Goal: Task Accomplishment & Management: Use online tool/utility

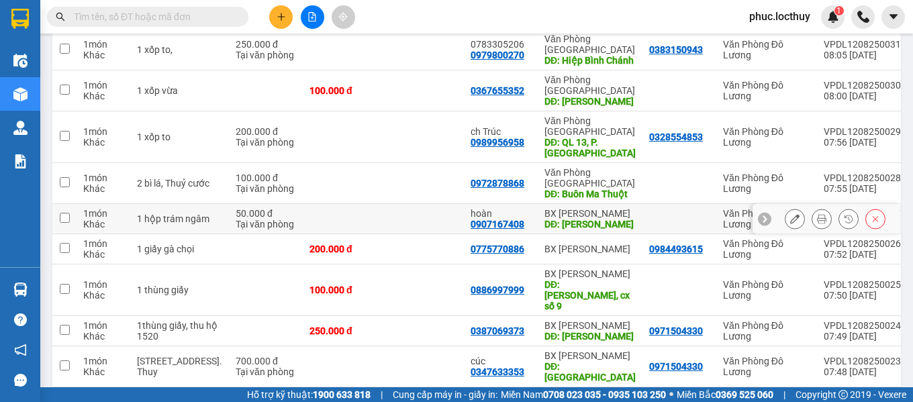
scroll to position [130, 0]
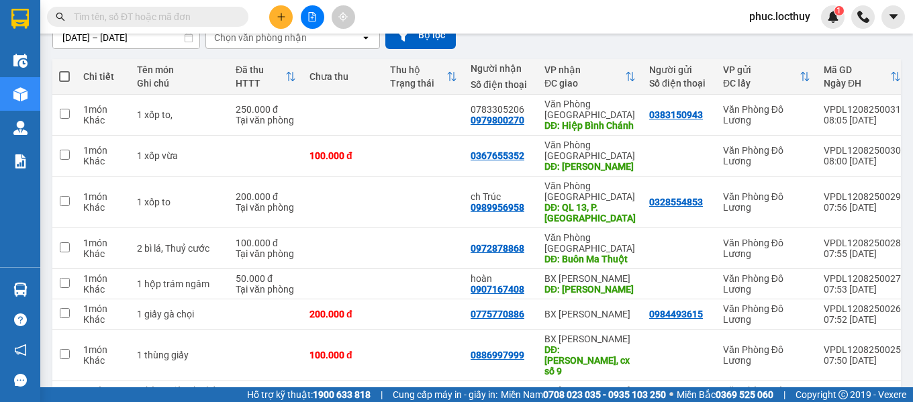
click at [266, 37] on div "Chọn văn phòng nhận" at bounding box center [260, 37] width 93 height 13
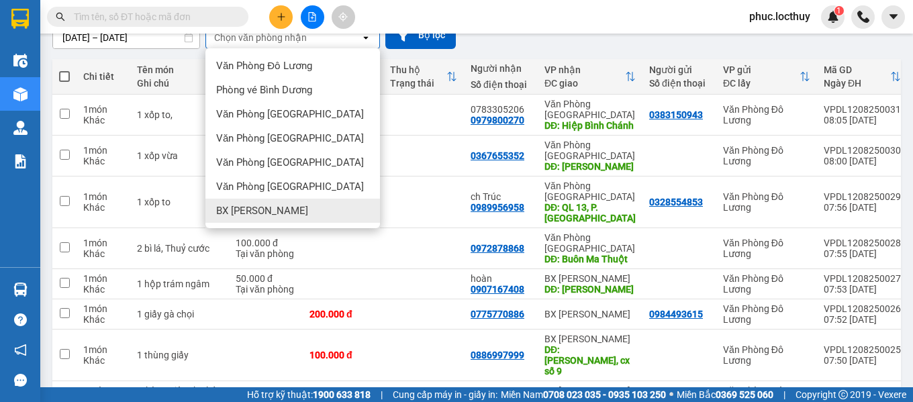
click at [279, 213] on div "BX Lam Hồng" at bounding box center [292, 211] width 175 height 24
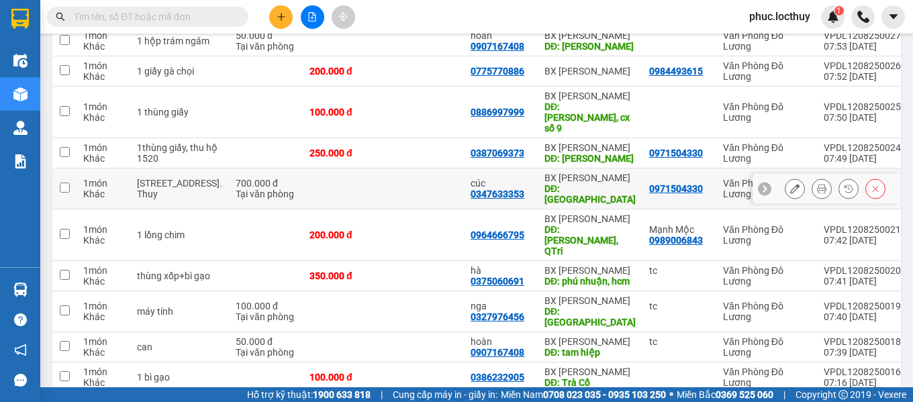
scroll to position [243, 0]
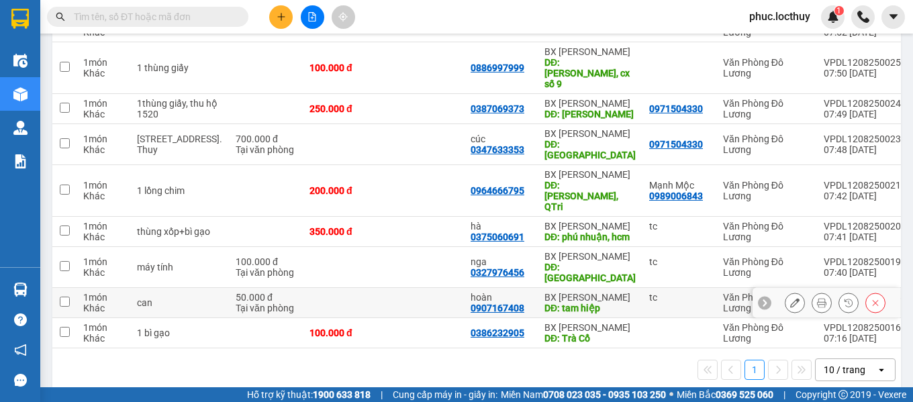
click at [870, 298] on icon at bounding box center [874, 302] width 9 height 9
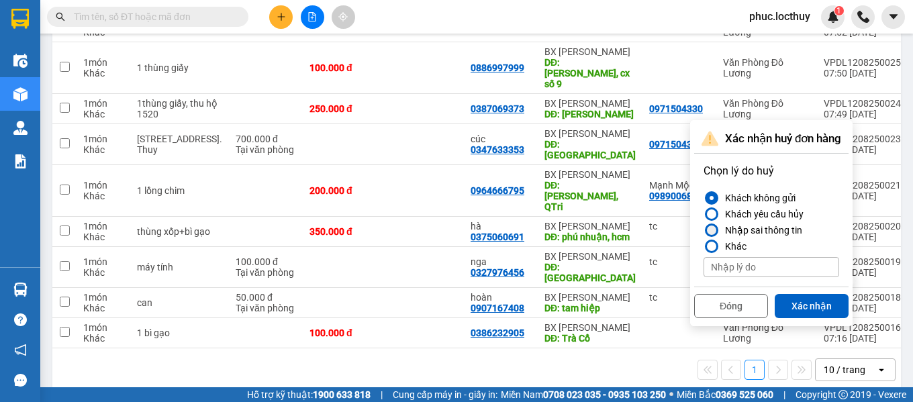
click at [734, 233] on div "Nhập sai thông tin" at bounding box center [760, 230] width 83 height 16
click at [703, 230] on input "Nhập sai thông tin" at bounding box center [703, 230] width 0 height 0
click at [799, 305] on button "Xác nhận" at bounding box center [812, 306] width 74 height 24
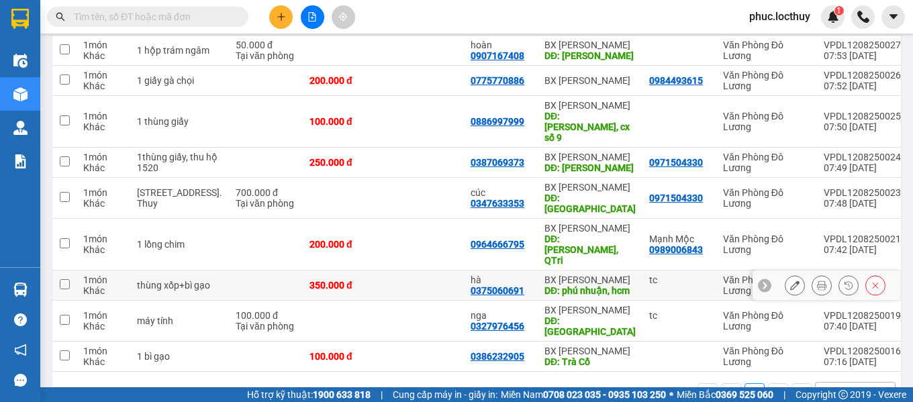
scroll to position [213, 0]
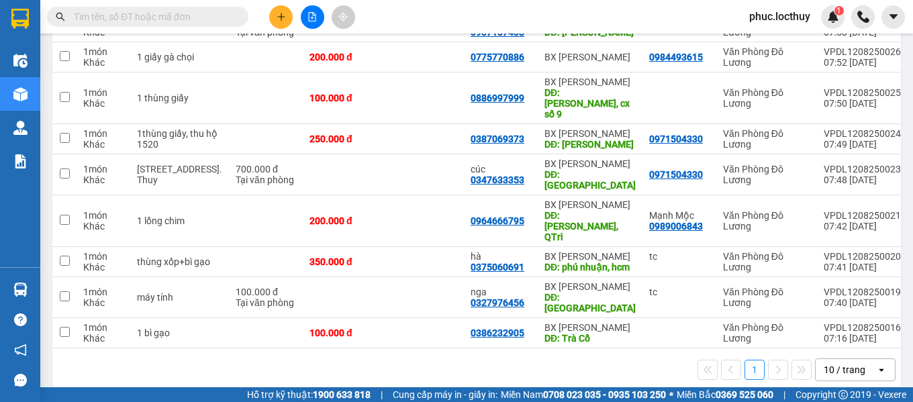
click at [829, 363] on div "10 / trang" at bounding box center [845, 369] width 42 height 13
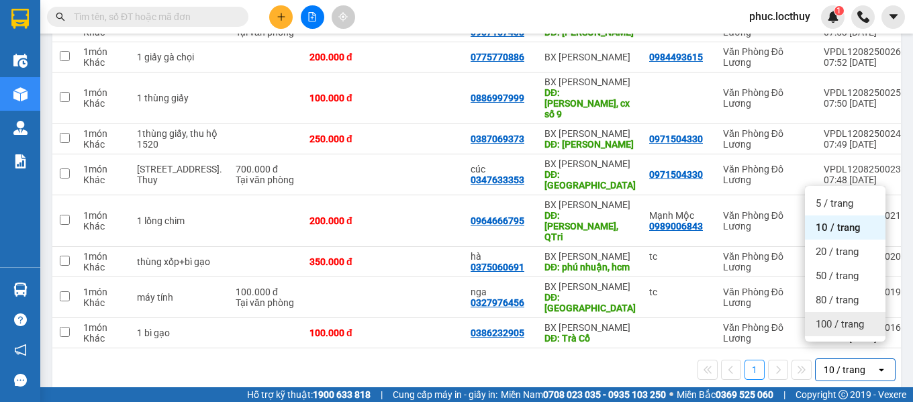
click at [828, 327] on span "100 / trang" at bounding box center [839, 323] width 48 height 13
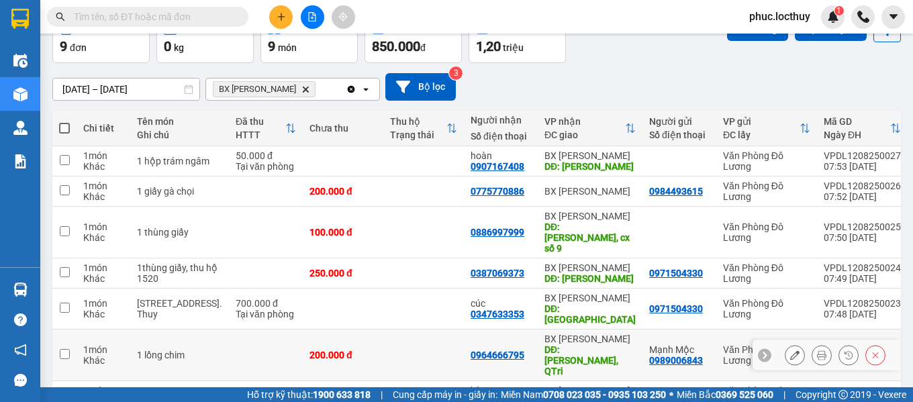
scroll to position [146, 0]
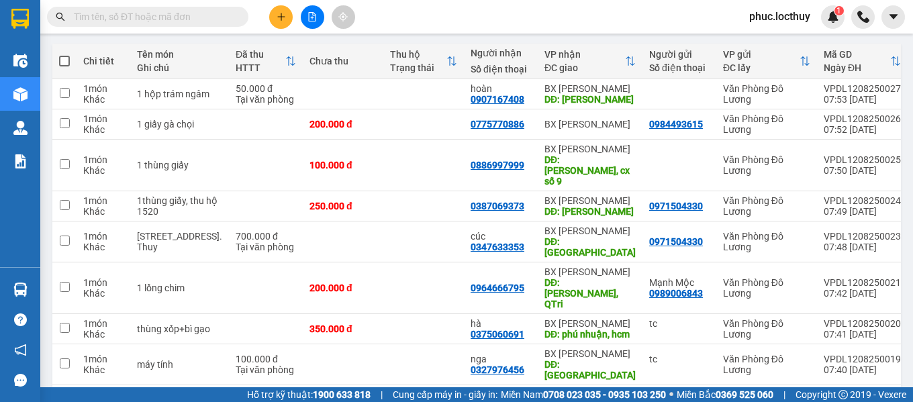
click at [65, 62] on span at bounding box center [64, 61] width 11 height 11
click at [64, 54] on input "checkbox" at bounding box center [64, 54] width 0 height 0
checkbox input "true"
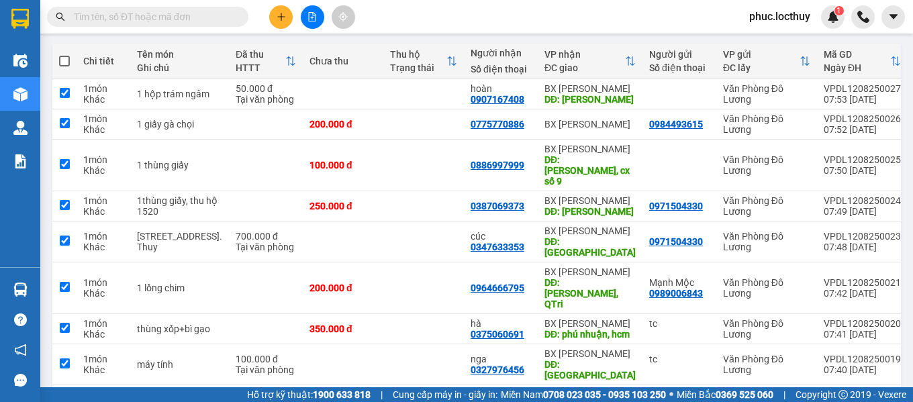
checkbox input "true"
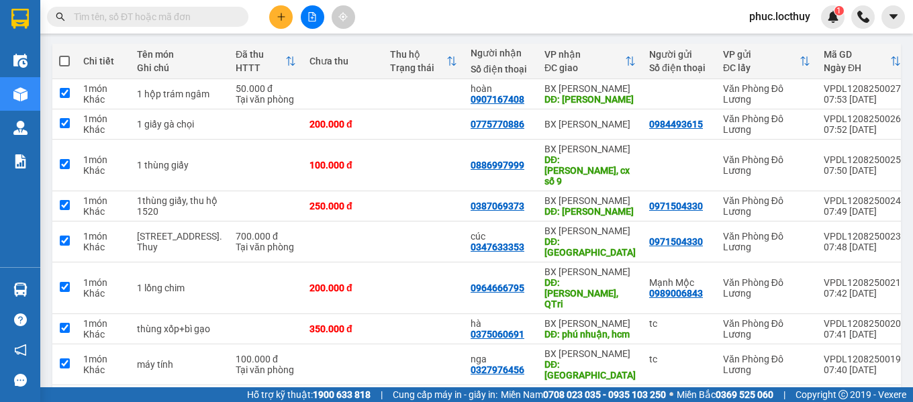
checkbox input "true"
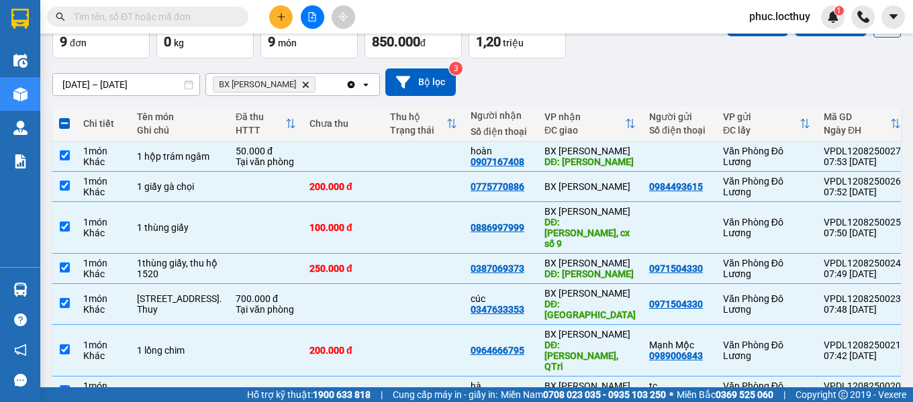
scroll to position [0, 0]
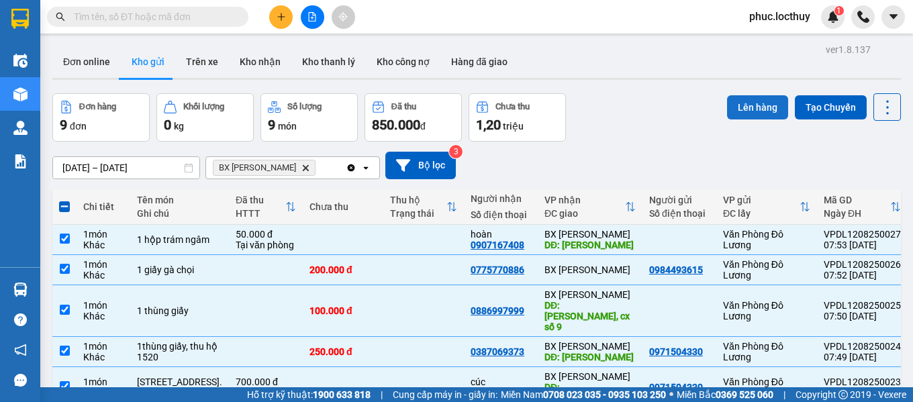
click at [744, 115] on button "Lên hàng" at bounding box center [757, 107] width 61 height 24
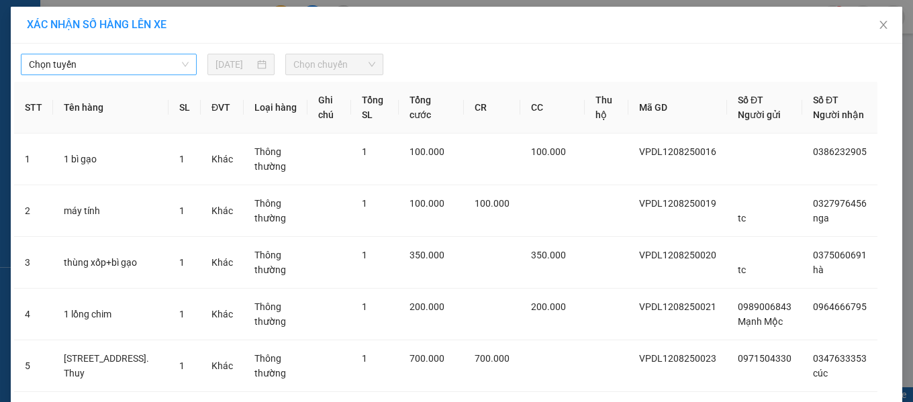
click at [164, 69] on span "Chọn tuyến" at bounding box center [109, 64] width 160 height 20
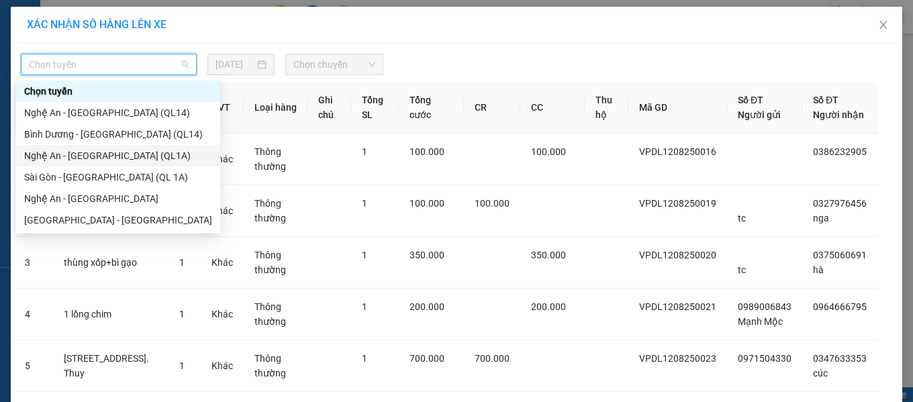
click at [96, 152] on div "Nghệ An - Sài Gòn (QL1A)" at bounding box center [118, 155] width 188 height 15
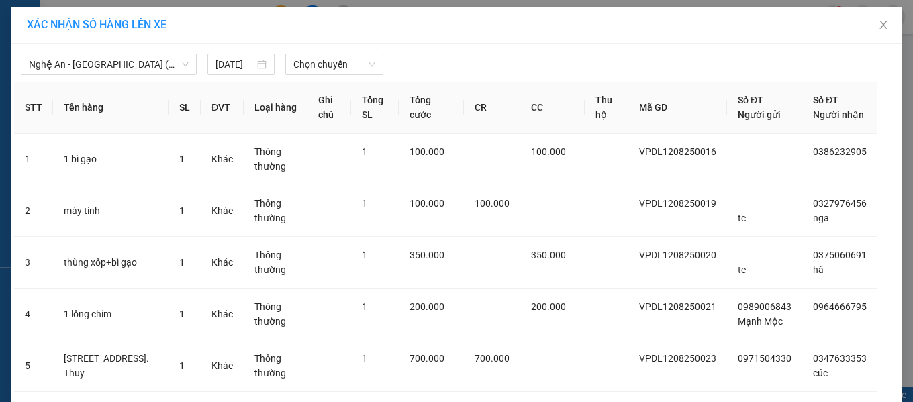
click at [314, 79] on div "Nghệ An - Sài Gòn (QL1A) 12/08/2025 Chọn chuyến STT Tên hàng SL ĐVT Loại hàng G…" at bounding box center [456, 362] width 891 height 637
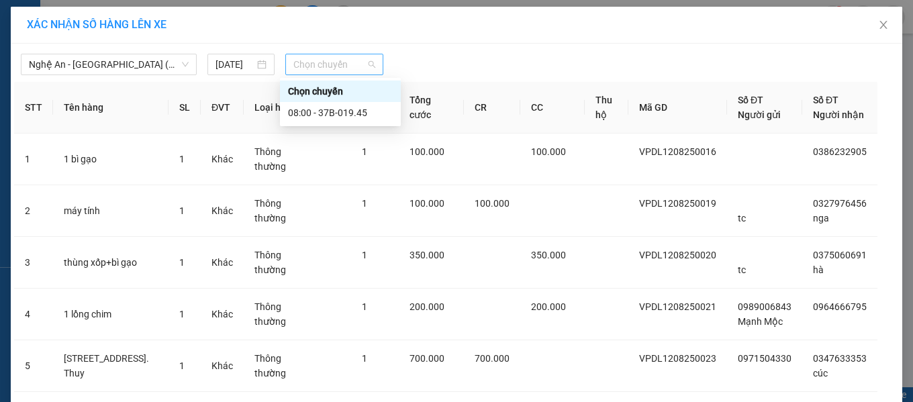
click at [314, 67] on span "Chọn chuyến" at bounding box center [334, 64] width 82 height 20
click at [334, 114] on div "08:00 - 37B-019.45" at bounding box center [340, 112] width 105 height 15
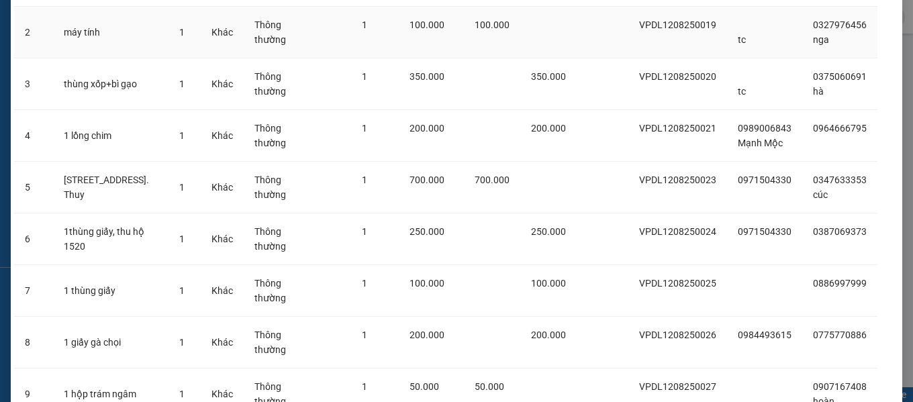
scroll to position [317, 0]
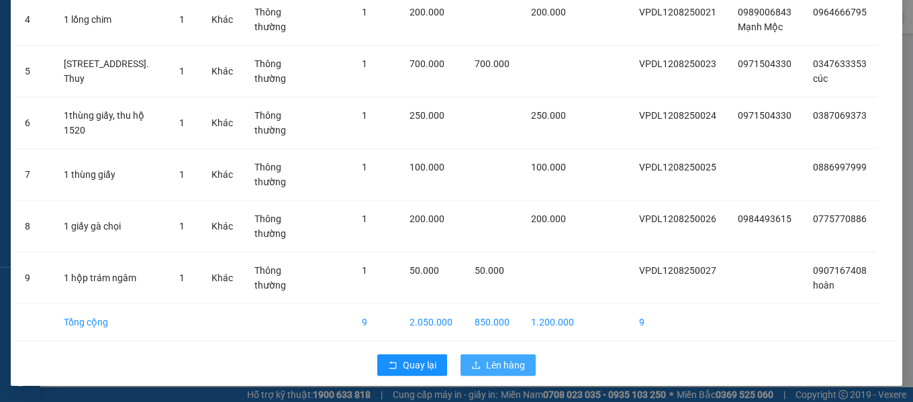
click at [501, 363] on span "Lên hàng" at bounding box center [505, 365] width 39 height 15
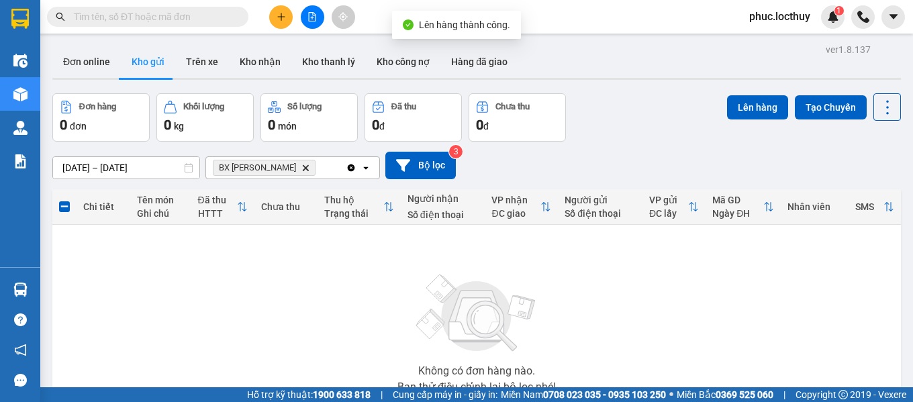
click at [287, 168] on span "BX Lam Hồng Delete" at bounding box center [264, 168] width 103 height 16
click at [303, 167] on icon "BX Lam Hồng, close by backspace" at bounding box center [306, 167] width 6 height 6
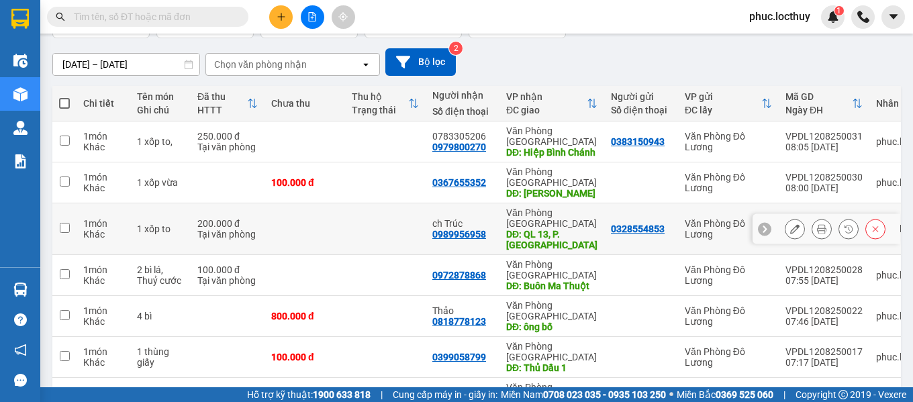
scroll to position [134, 0]
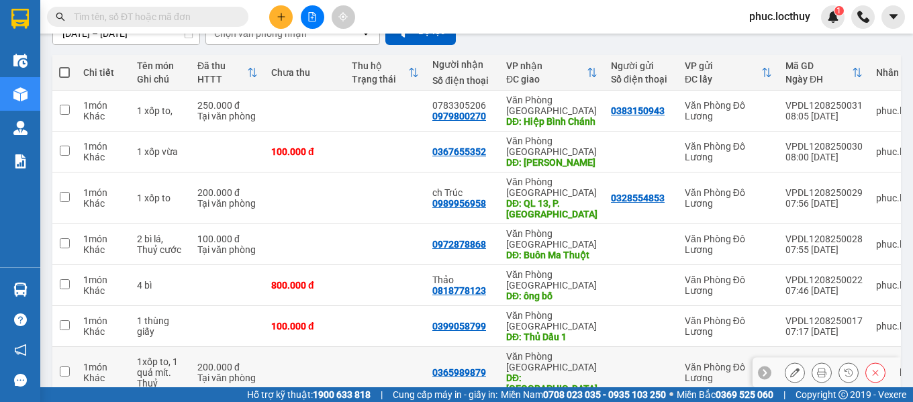
click at [790, 368] on icon at bounding box center [794, 372] width 9 height 9
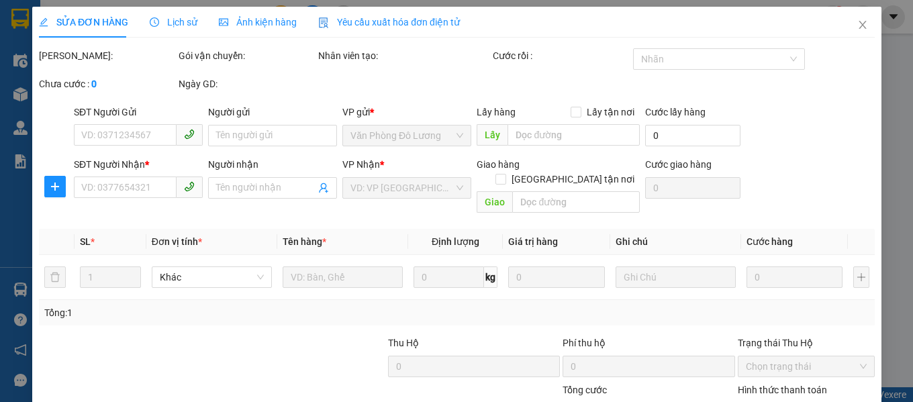
type input "0365989879"
type input "Vĩnh Lộc"
type input "200.000"
type input "0"
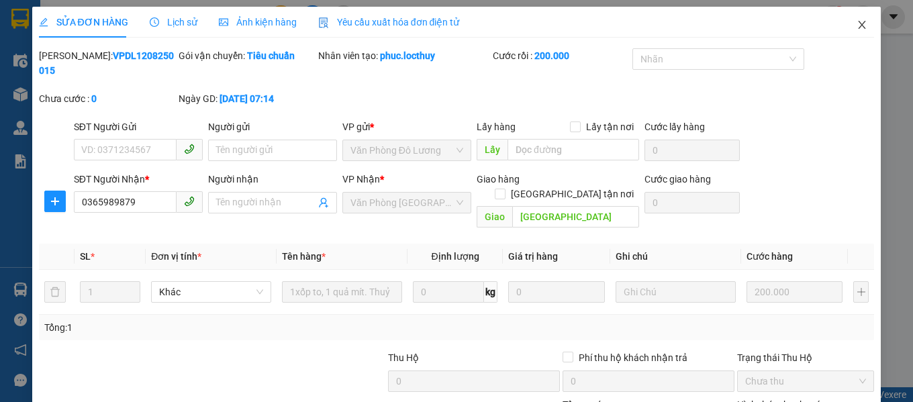
click at [858, 26] on icon "close" at bounding box center [861, 25] width 7 height 8
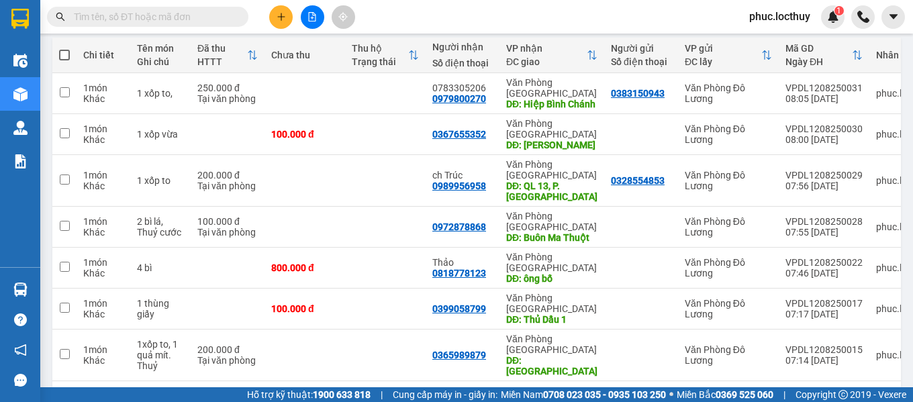
scroll to position [152, 0]
click at [310, 21] on icon "file-add" at bounding box center [312, 16] width 7 height 9
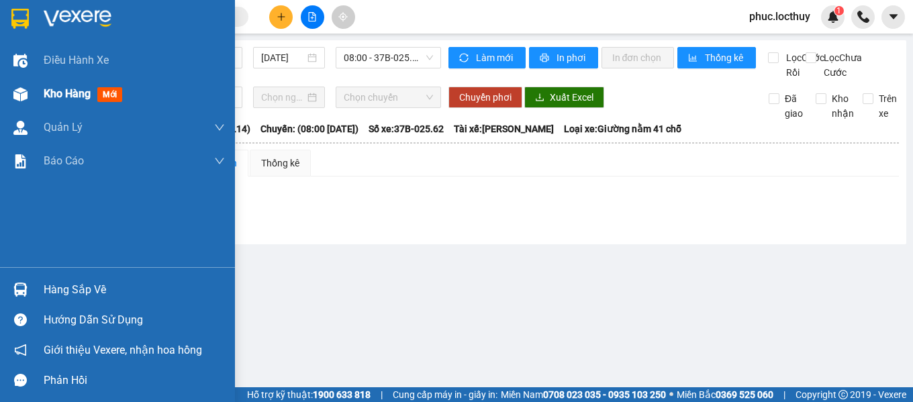
click at [19, 87] on img at bounding box center [20, 94] width 14 height 14
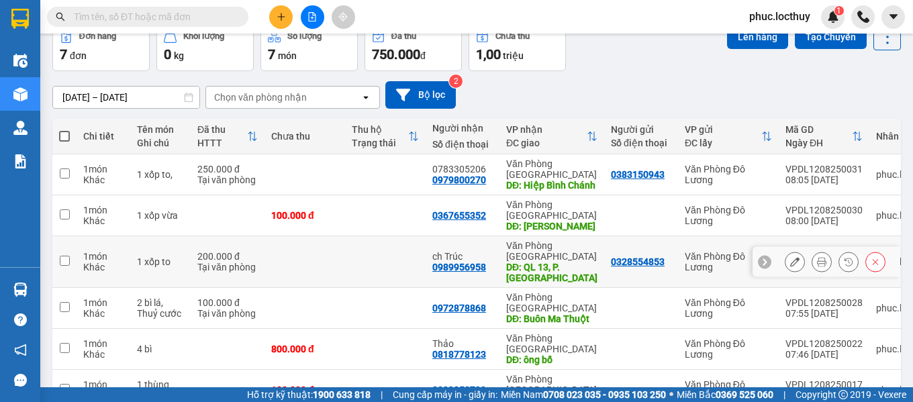
scroll to position [152, 0]
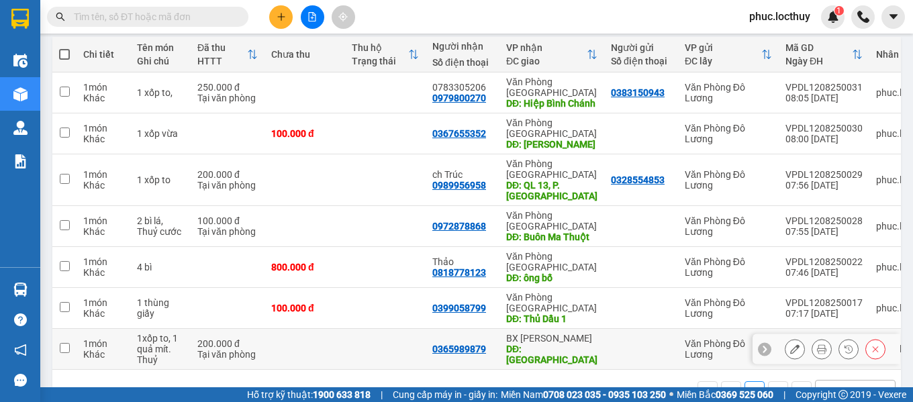
click at [64, 343] on input "checkbox" at bounding box center [65, 348] width 10 height 10
checkbox input "true"
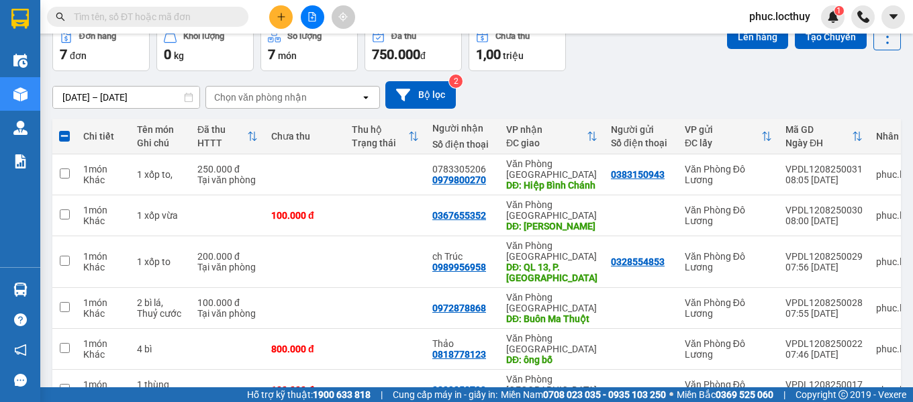
scroll to position [0, 0]
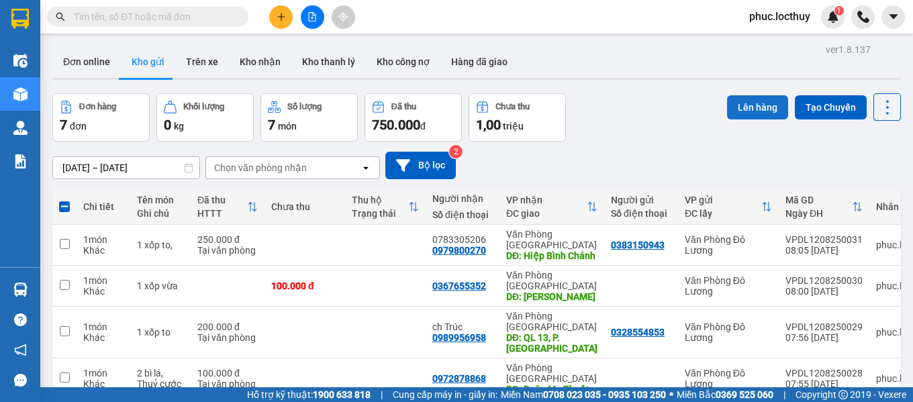
click at [736, 106] on button "Lên hàng" at bounding box center [757, 107] width 61 height 24
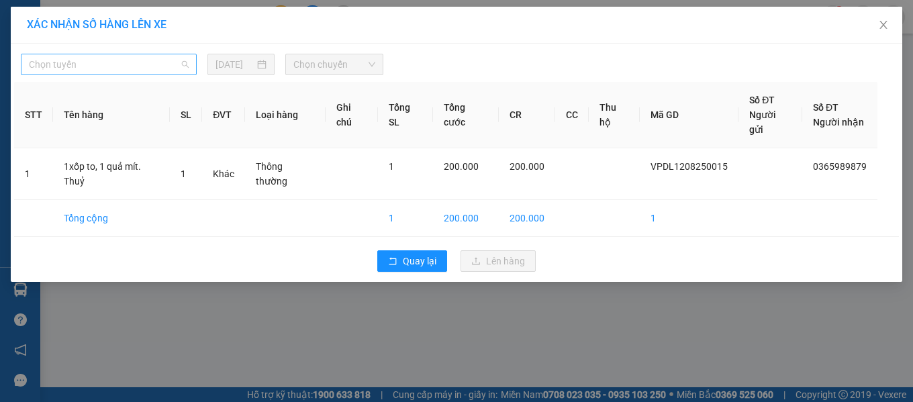
click at [130, 66] on span "Chọn tuyến" at bounding box center [109, 64] width 160 height 20
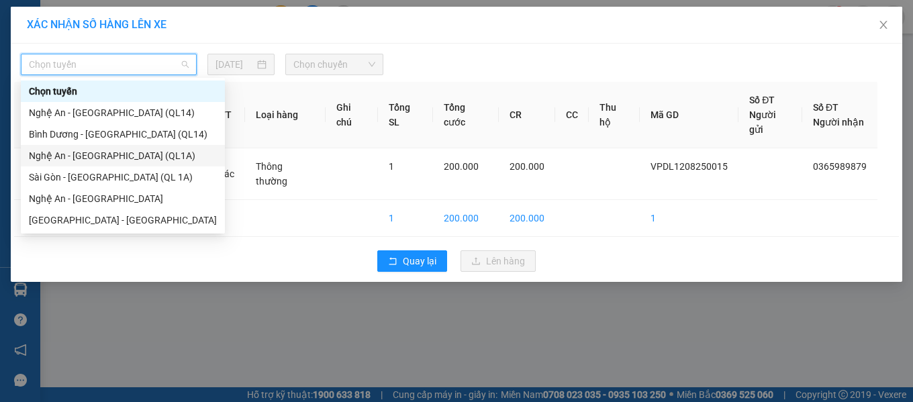
click at [103, 156] on div "Nghệ An - Sài Gòn (QL1A)" at bounding box center [123, 155] width 188 height 15
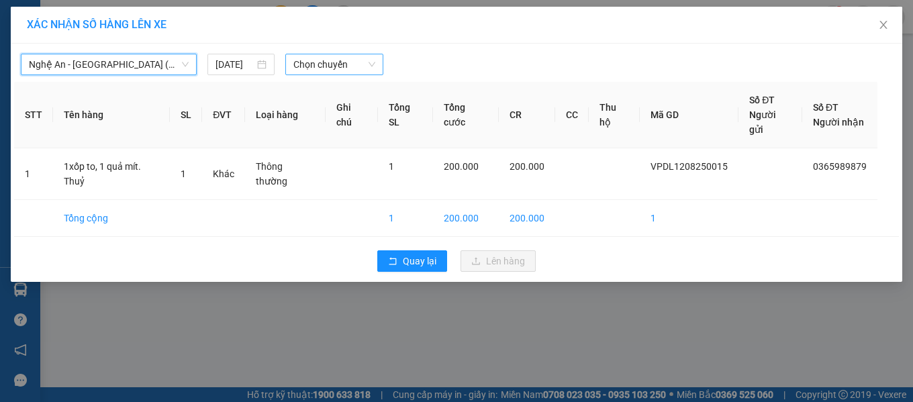
click at [324, 66] on span "Chọn chuyến" at bounding box center [334, 64] width 82 height 20
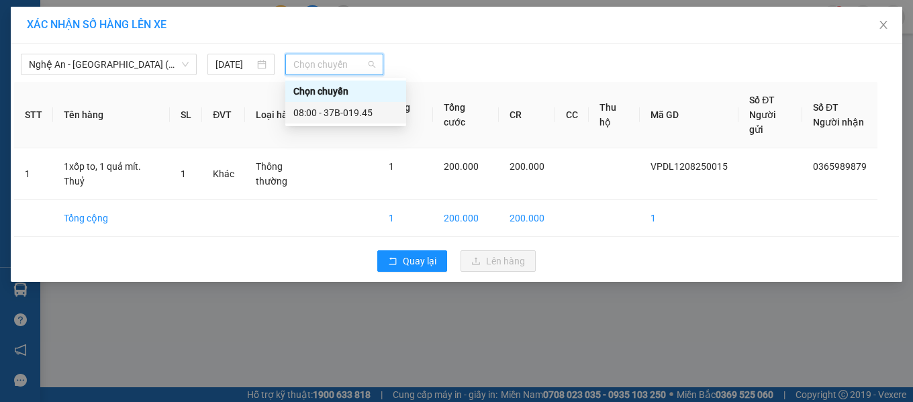
click at [349, 111] on div "08:00 - 37B-019.45" at bounding box center [345, 112] width 105 height 15
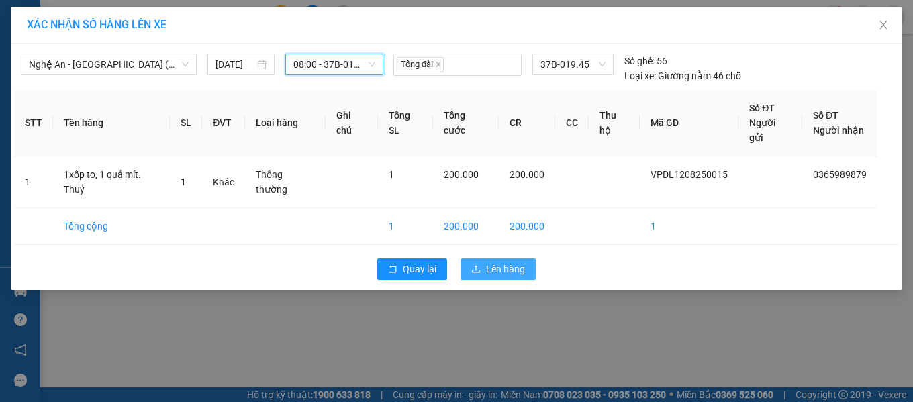
click at [492, 262] on span "Lên hàng" at bounding box center [505, 269] width 39 height 15
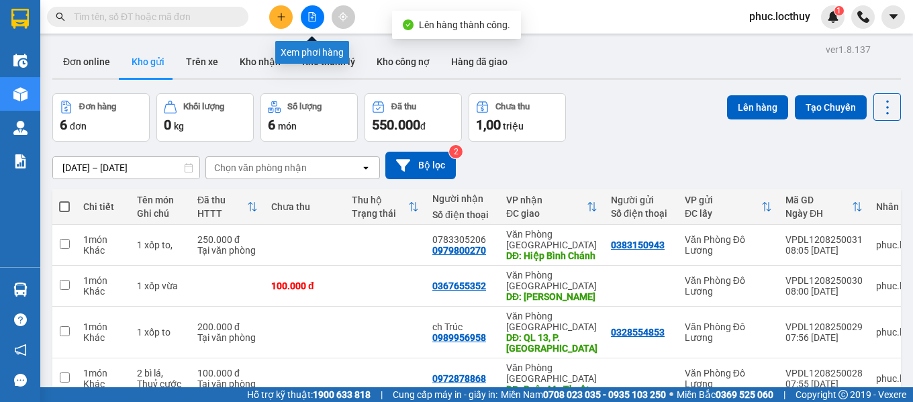
click at [311, 15] on icon "file-add" at bounding box center [311, 16] width 9 height 9
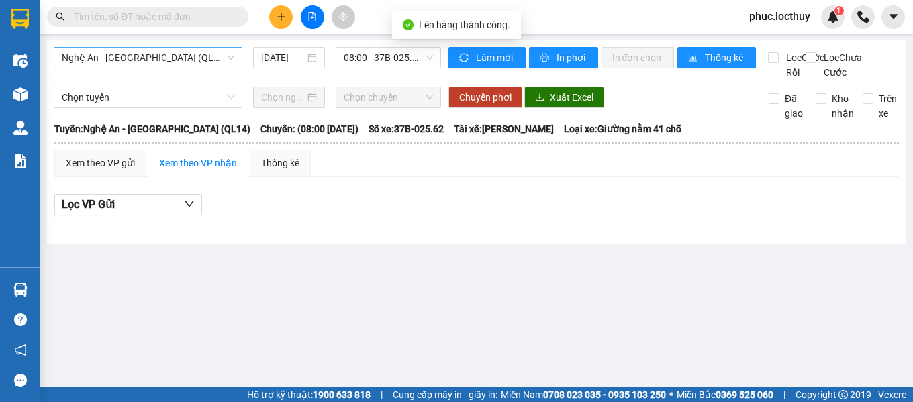
click at [213, 59] on span "Nghệ An - [GEOGRAPHIC_DATA] (QL14)" at bounding box center [148, 58] width 172 height 20
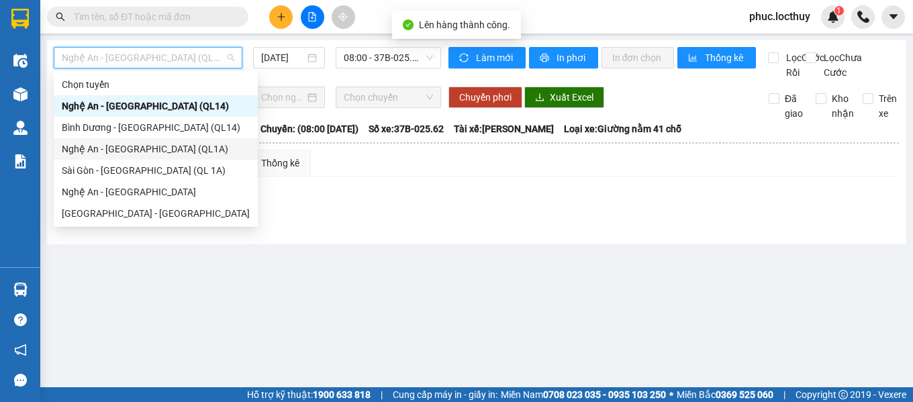
click at [139, 146] on div "Nghệ An - Sài Gòn (QL1A)" at bounding box center [156, 149] width 188 height 15
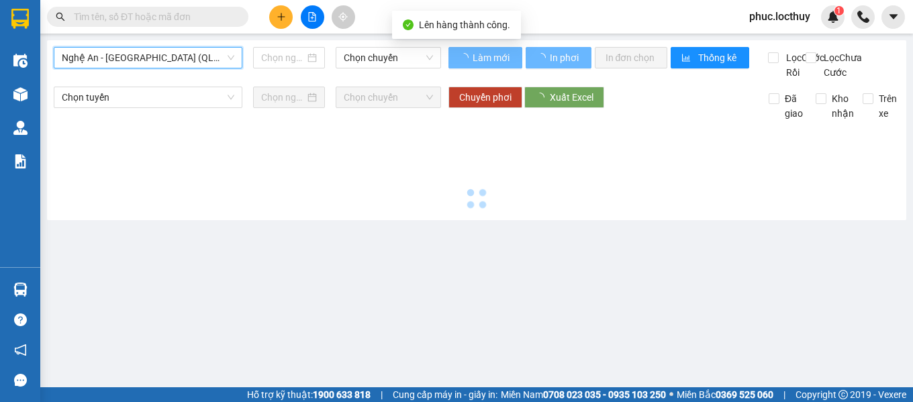
type input "[DATE]"
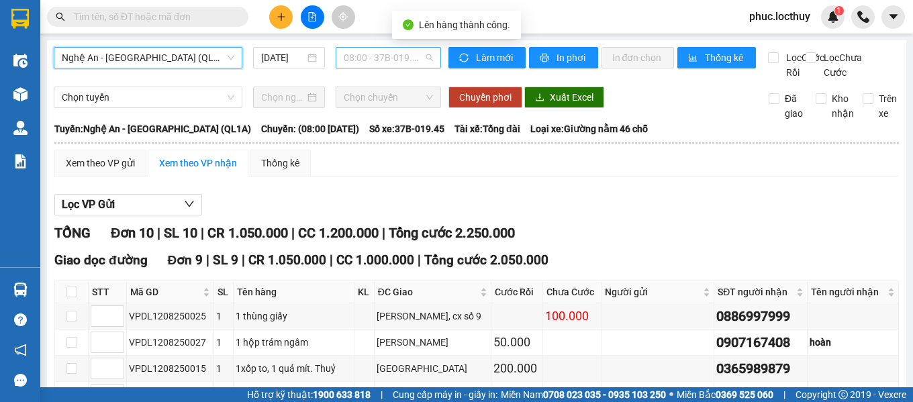
click at [381, 60] on span "08:00 - 37B-019.45" at bounding box center [388, 58] width 89 height 20
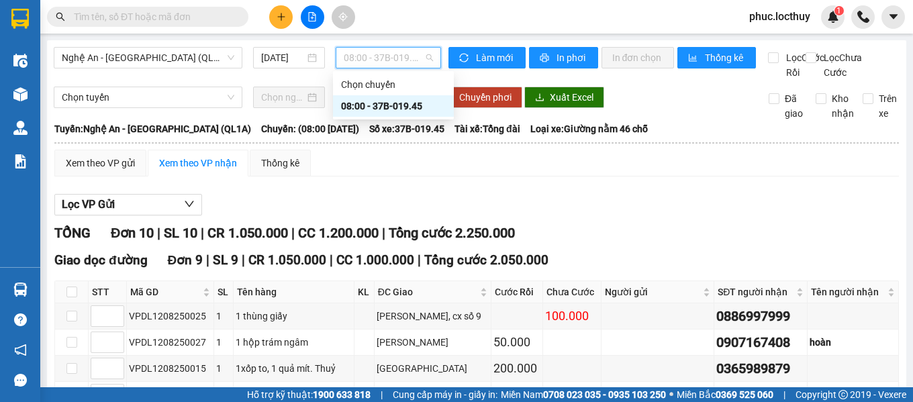
click at [387, 107] on div "08:00 - 37B-019.45" at bounding box center [393, 106] width 105 height 15
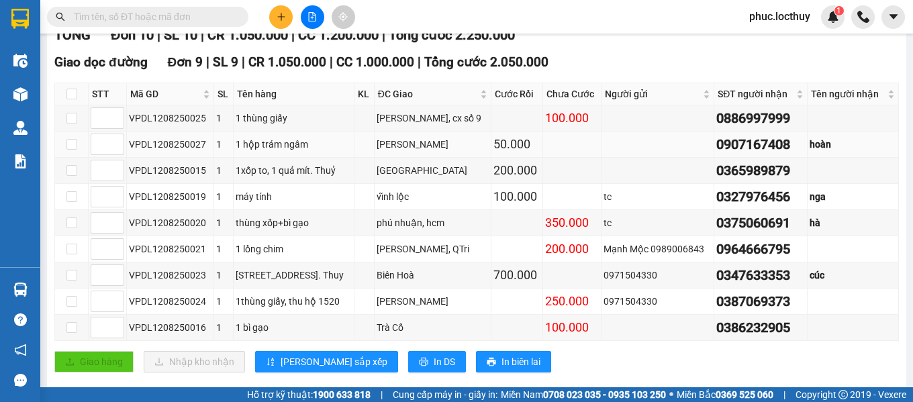
scroll to position [201, 0]
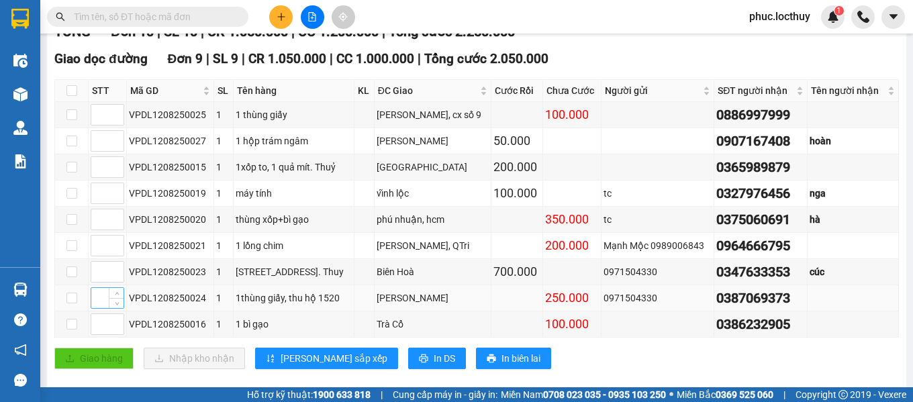
click at [99, 308] on input at bounding box center [107, 298] width 32 height 20
type input "1"
click at [98, 256] on input at bounding box center [107, 246] width 32 height 20
type input "2"
click at [101, 125] on input at bounding box center [107, 115] width 32 height 20
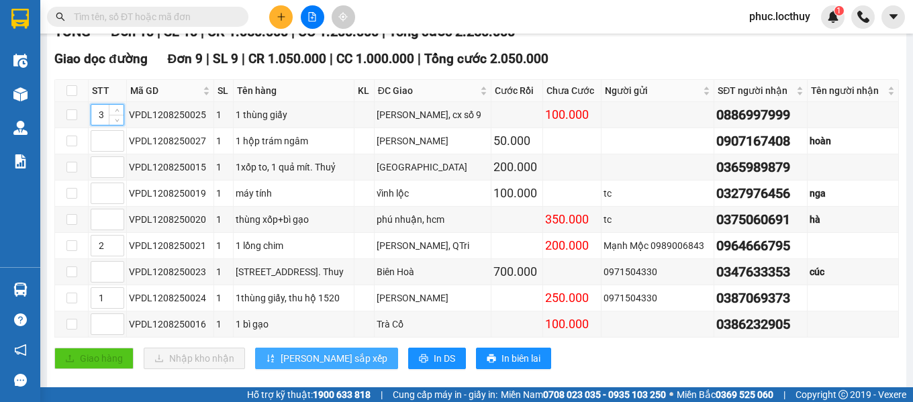
type input "3"
click at [307, 366] on span "Lưu sắp xếp" at bounding box center [334, 358] width 107 height 15
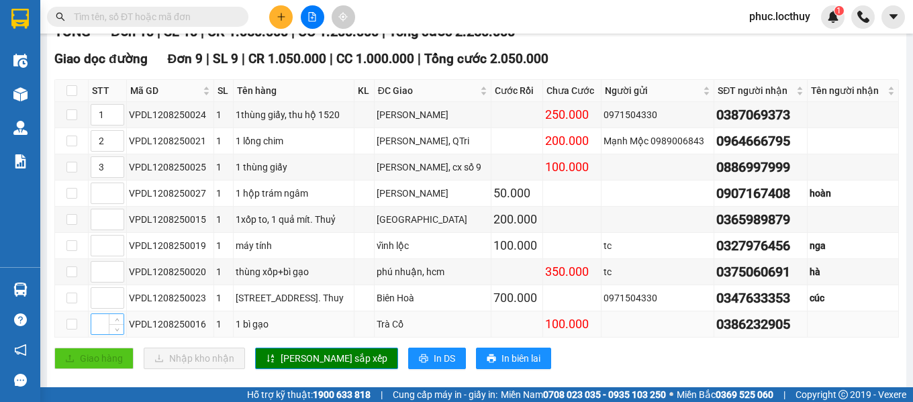
click at [102, 334] on input at bounding box center [107, 324] width 32 height 20
type input "4"
click at [98, 308] on input at bounding box center [107, 298] width 32 height 20
type input "5"
click at [100, 203] on input at bounding box center [107, 193] width 32 height 20
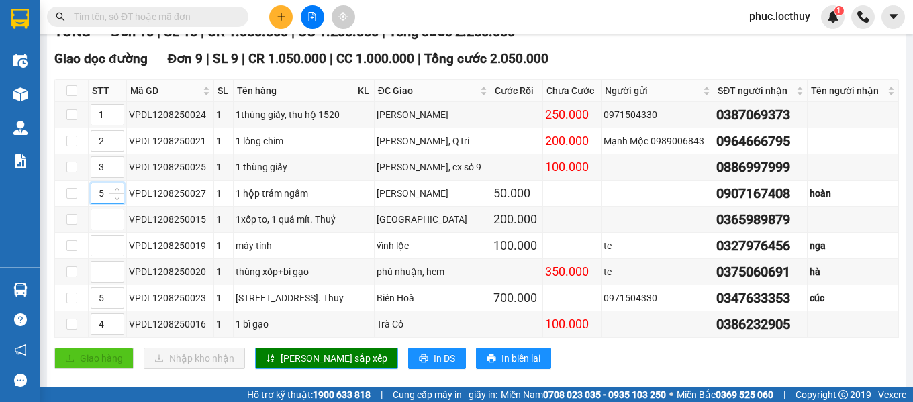
type input "5"
click at [294, 366] on span "Lưu sắp xếp" at bounding box center [334, 358] width 107 height 15
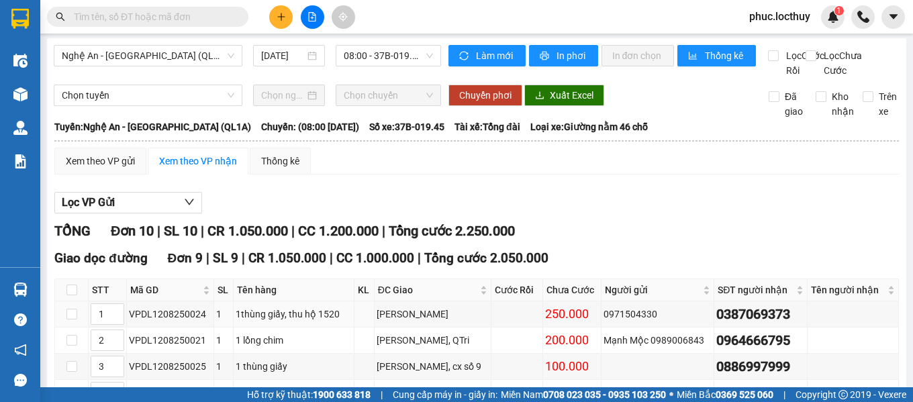
scroll to position [0, 0]
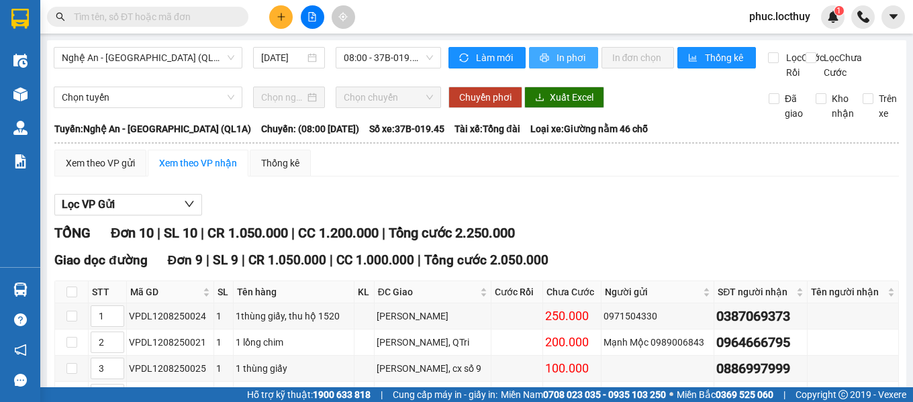
click at [552, 50] on button "In phơi" at bounding box center [563, 57] width 69 height 21
click at [563, 62] on span "In phơi" at bounding box center [571, 57] width 31 height 15
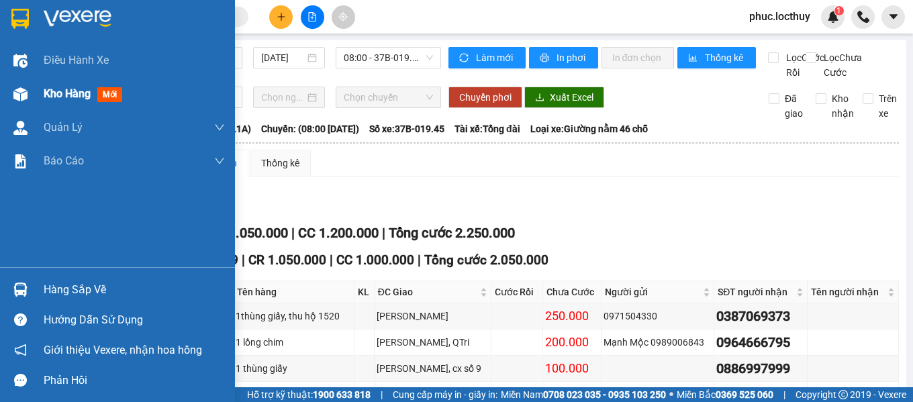
click at [28, 95] on div at bounding box center [20, 94] width 23 height 23
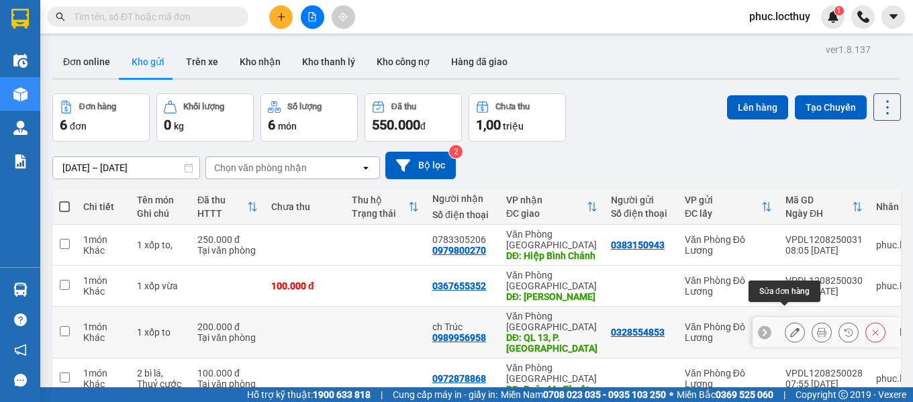
click at [790, 328] on icon at bounding box center [794, 332] width 9 height 9
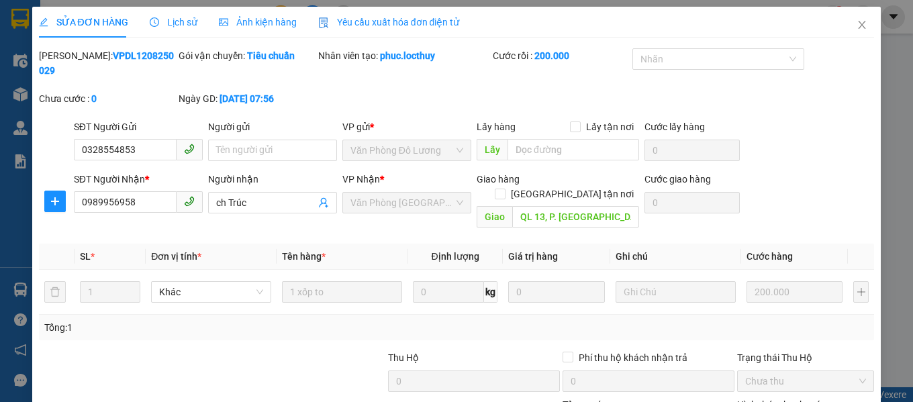
click at [252, 21] on span "Ảnh kiện hàng" at bounding box center [258, 22] width 78 height 11
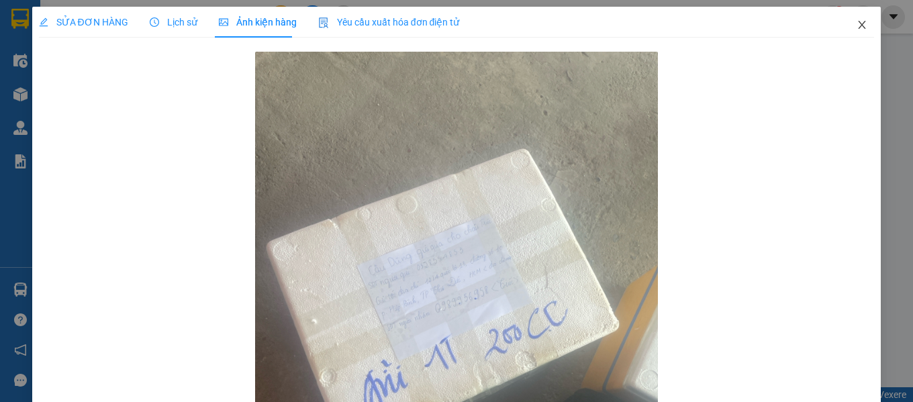
click at [854, 19] on span "Close" at bounding box center [862, 26] width 38 height 38
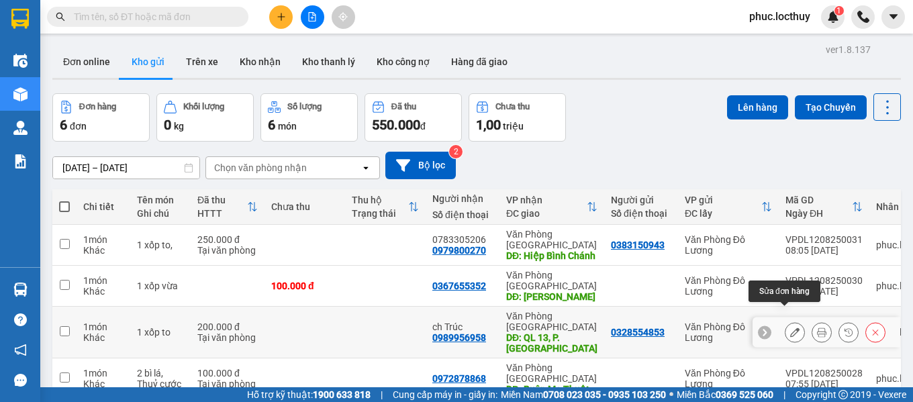
click at [790, 328] on icon at bounding box center [794, 332] width 9 height 9
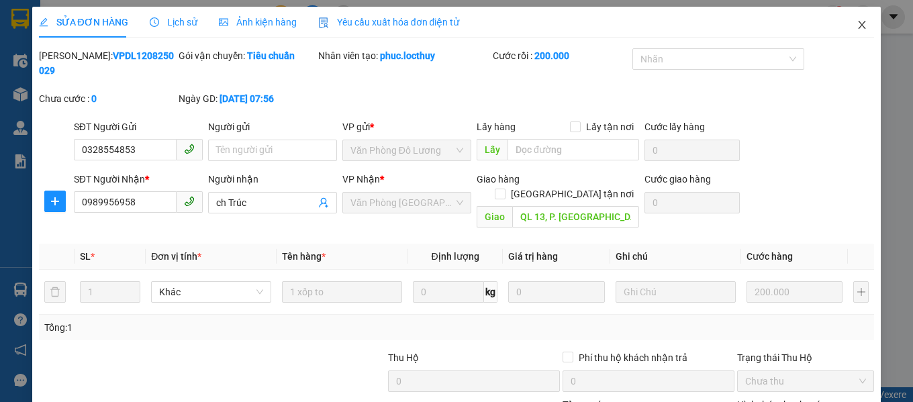
click at [858, 24] on icon "close" at bounding box center [861, 25] width 7 height 8
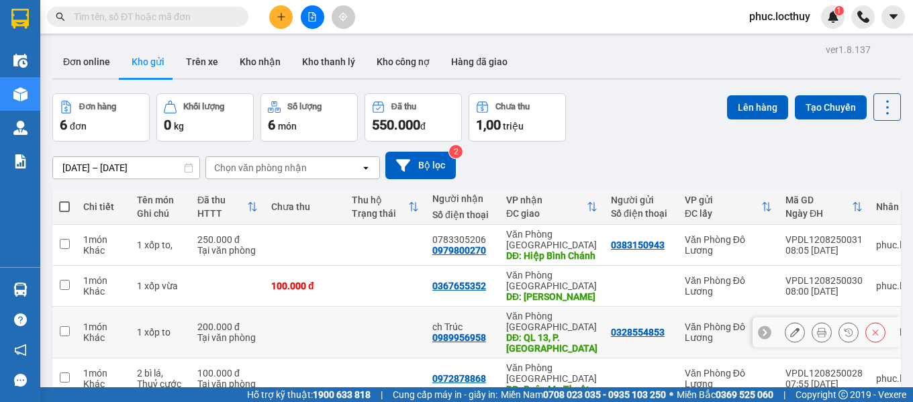
drag, startPoint x: 486, startPoint y: 254, endPoint x: 428, endPoint y: 256, distance: 57.7
click at [428, 307] on td "ch Trúc 0989956958" at bounding box center [463, 333] width 74 height 52
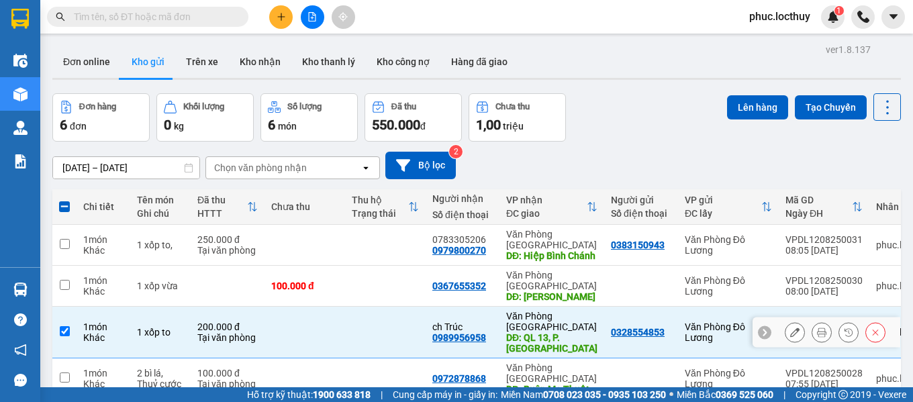
drag, startPoint x: 659, startPoint y: 248, endPoint x: 588, endPoint y: 258, distance: 71.9
click at [588, 307] on tr "1 món Khác 1 xốp to 200.000 đ Tại văn phòng ch Trúc 0989956958 Văn Phòng Sài Gò…" at bounding box center [516, 333] width 929 height 52
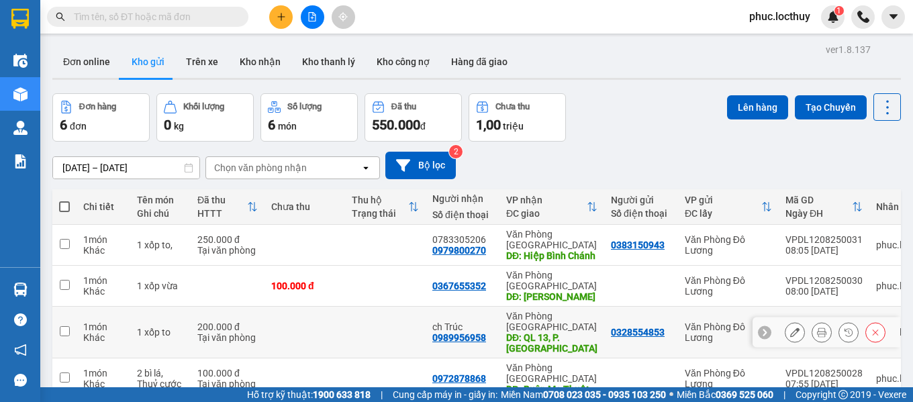
drag, startPoint x: 486, startPoint y: 256, endPoint x: 426, endPoint y: 256, distance: 60.4
click at [426, 307] on td "ch Trúc 0989956958" at bounding box center [463, 333] width 74 height 52
checkbox input "true"
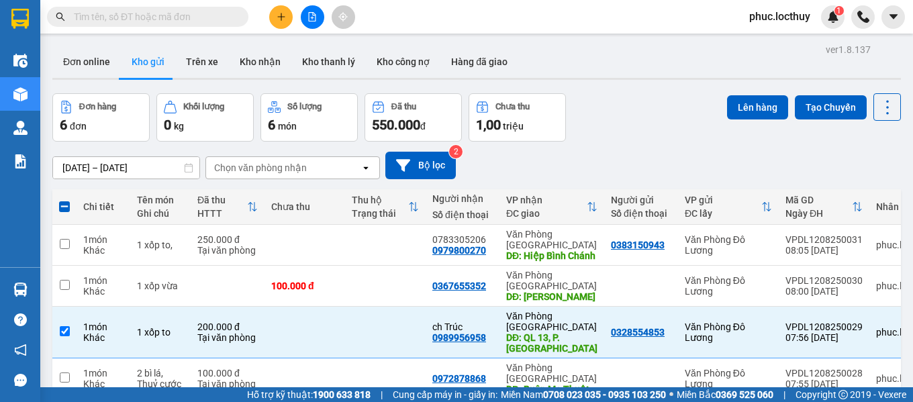
click at [163, 15] on input "text" at bounding box center [153, 16] width 158 height 15
paste input "0989956958"
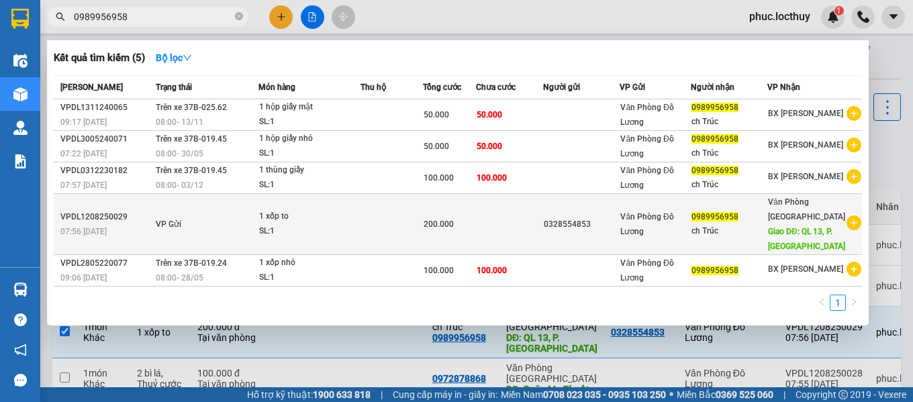
type input "0989956958"
click at [291, 228] on div "SL: 1" at bounding box center [309, 231] width 101 height 15
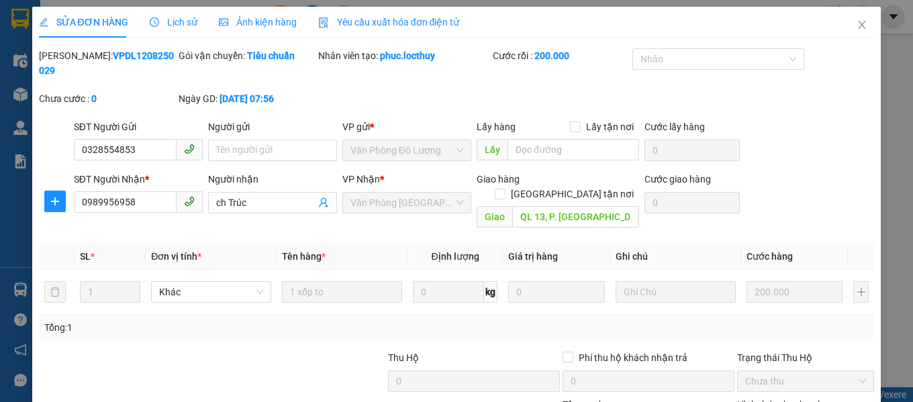
click at [275, 26] on span "Ảnh kiện hàng" at bounding box center [258, 22] width 78 height 11
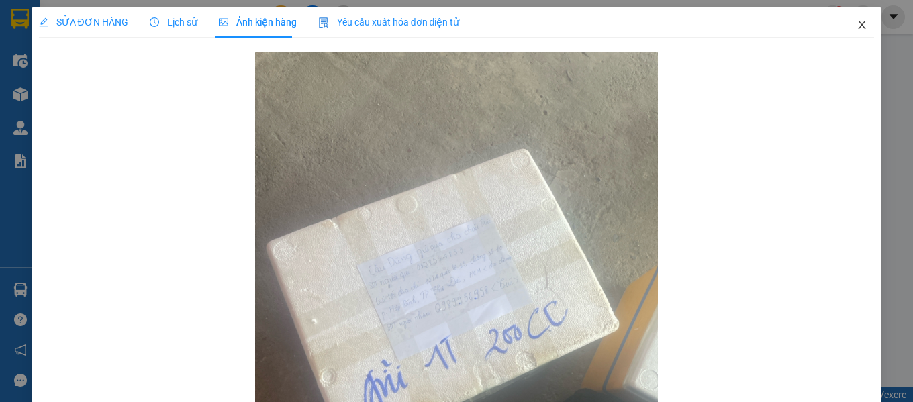
click at [856, 21] on icon "close" at bounding box center [861, 24] width 11 height 11
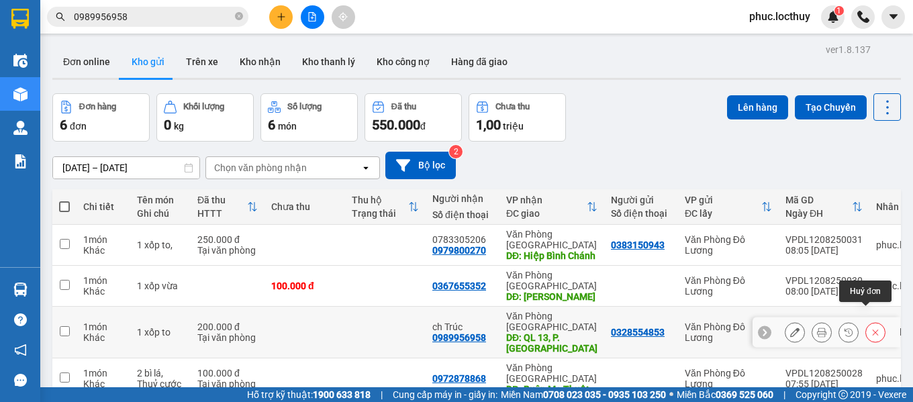
click at [870, 321] on button at bounding box center [875, 332] width 19 height 23
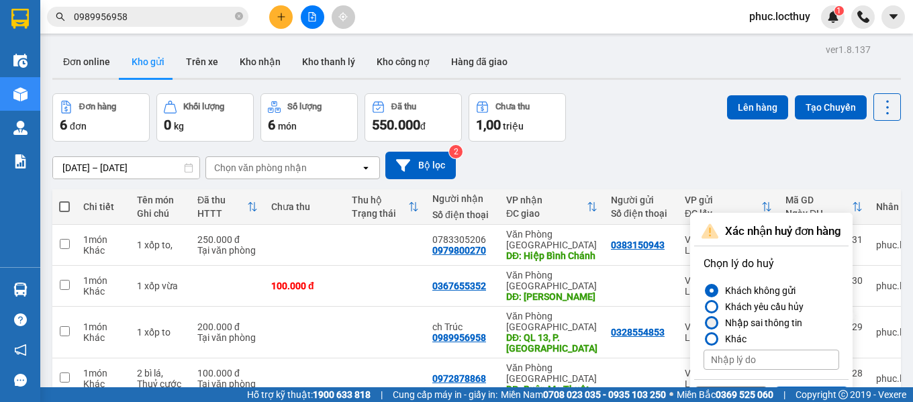
click at [749, 315] on div "Nhập sai thông tin" at bounding box center [760, 323] width 83 height 16
click at [703, 323] on input "Nhập sai thông tin" at bounding box center [703, 323] width 0 height 0
click at [802, 387] on button "Xác nhận" at bounding box center [812, 399] width 74 height 24
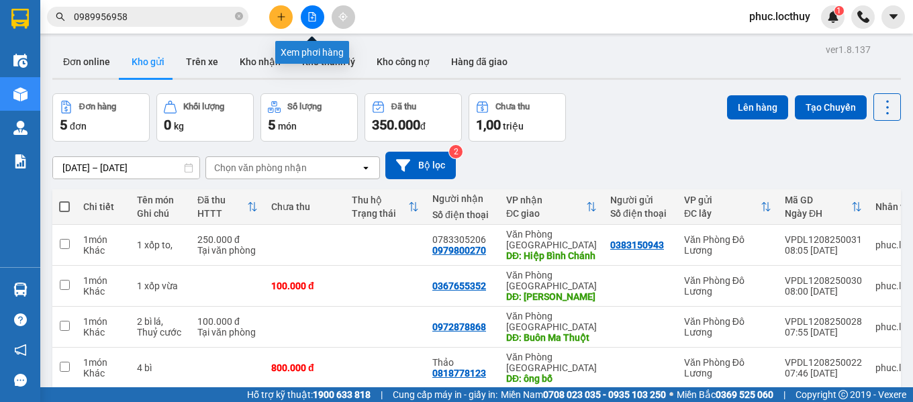
click at [314, 17] on icon "file-add" at bounding box center [311, 16] width 9 height 9
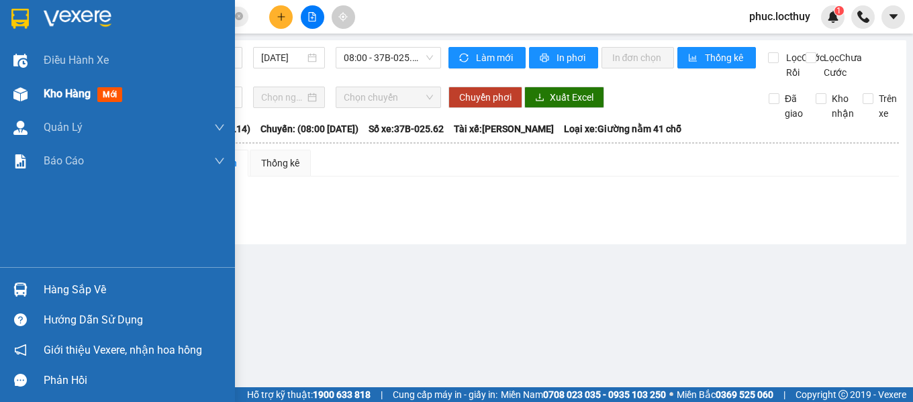
click at [30, 87] on div at bounding box center [20, 94] width 23 height 23
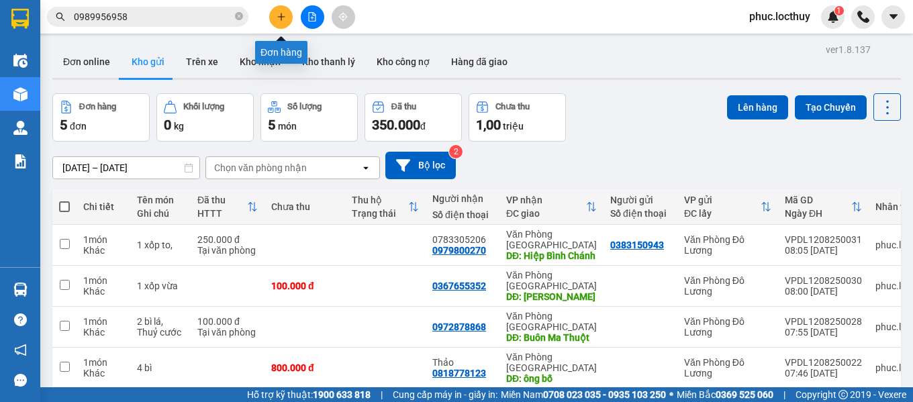
click at [285, 17] on icon "plus" at bounding box center [281, 16] width 9 height 9
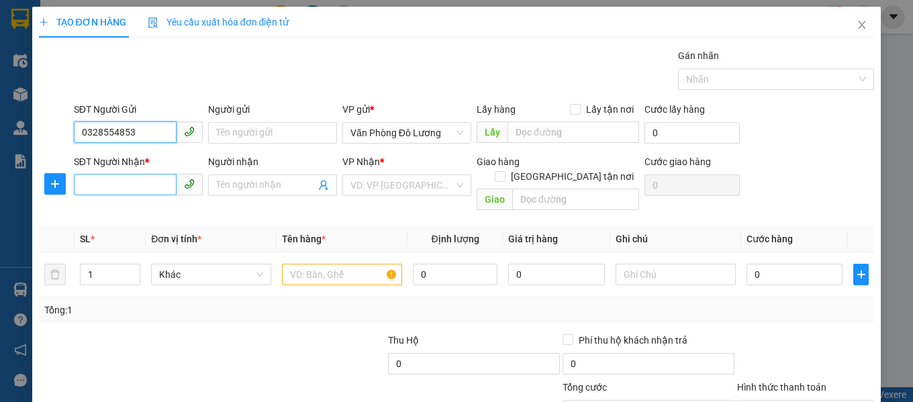
type input "0328554853"
click at [125, 190] on input "SĐT Người Nhận *" at bounding box center [125, 184] width 103 height 21
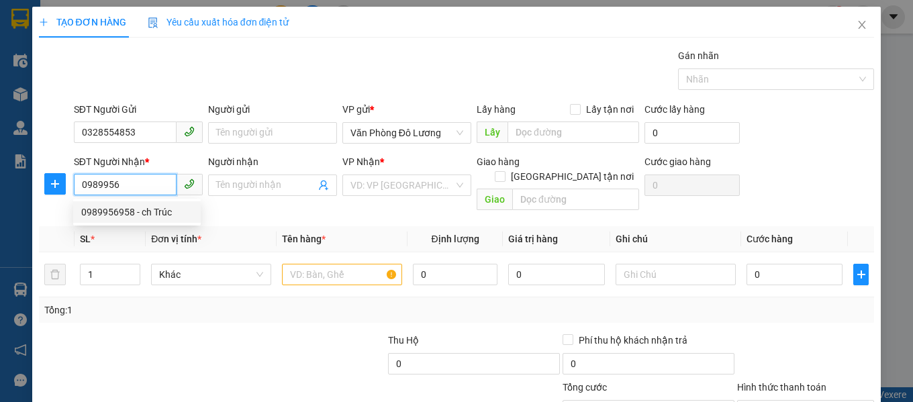
click at [123, 209] on div "0989956958 - ch Trúc" at bounding box center [136, 212] width 111 height 15
type input "0989956958"
type input "ch Trúc"
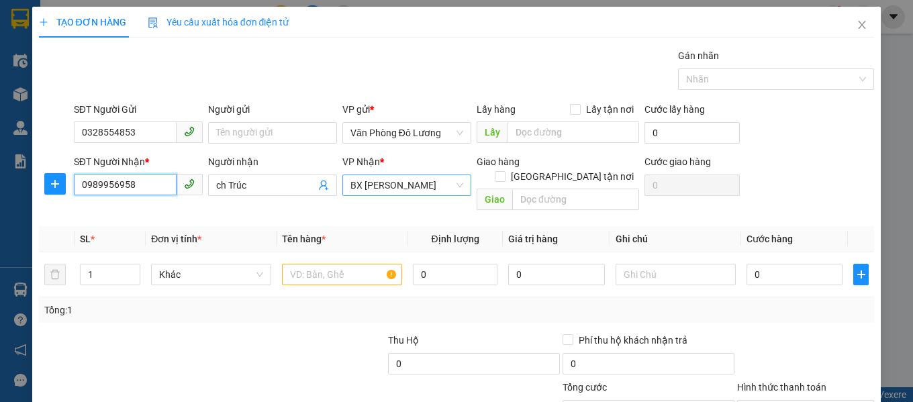
click at [452, 187] on span "BX Lam Hồng" at bounding box center [406, 185] width 113 height 20
type input "0989956958"
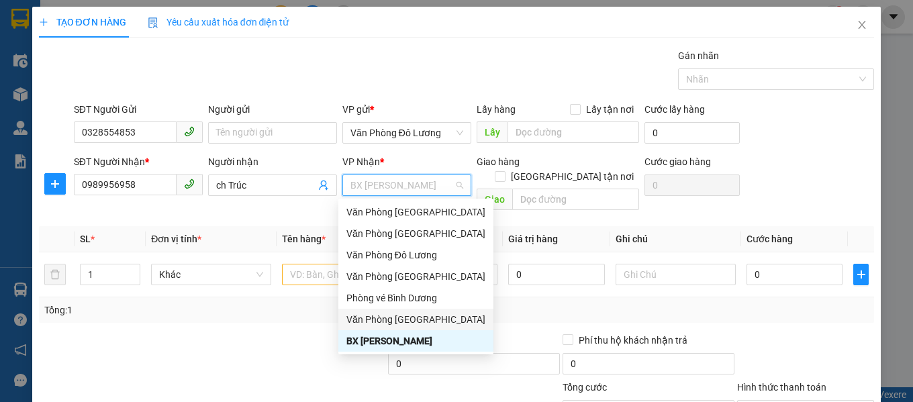
click at [395, 319] on div "Văn Phòng [GEOGRAPHIC_DATA]" at bounding box center [415, 319] width 139 height 15
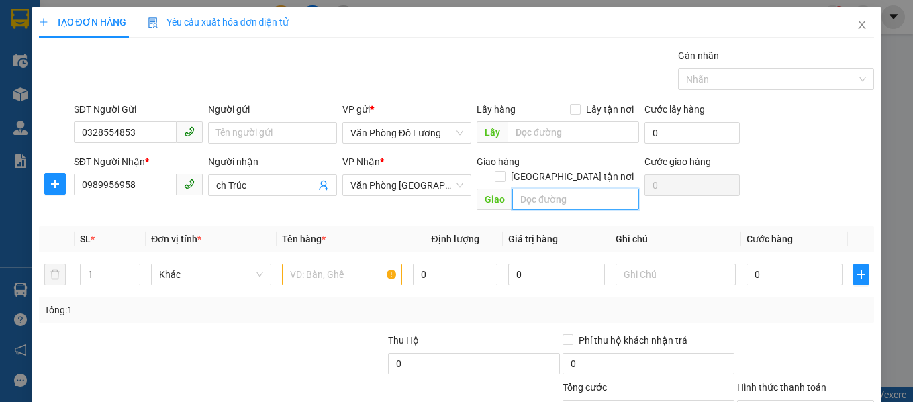
click at [525, 189] on input "text" at bounding box center [575, 199] width 127 height 21
type input "P Hiệp Bình Chánh"
click at [339, 264] on input "text" at bounding box center [342, 274] width 120 height 21
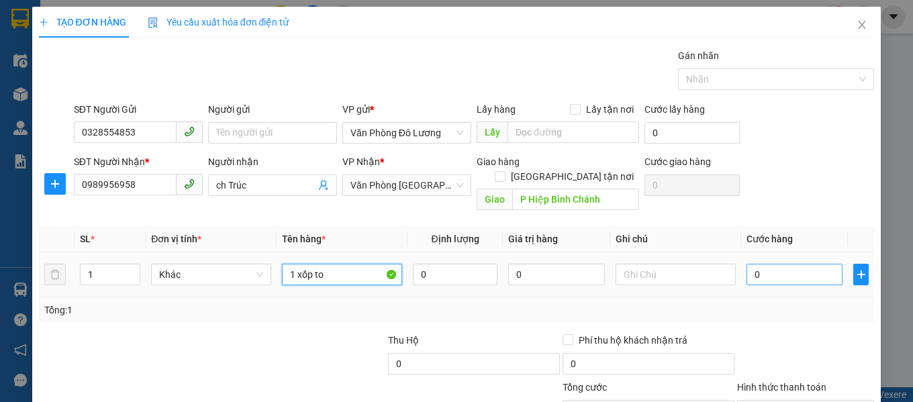
type input "1 xốp to"
click at [758, 264] on input "0" at bounding box center [794, 274] width 97 height 21
type input "2"
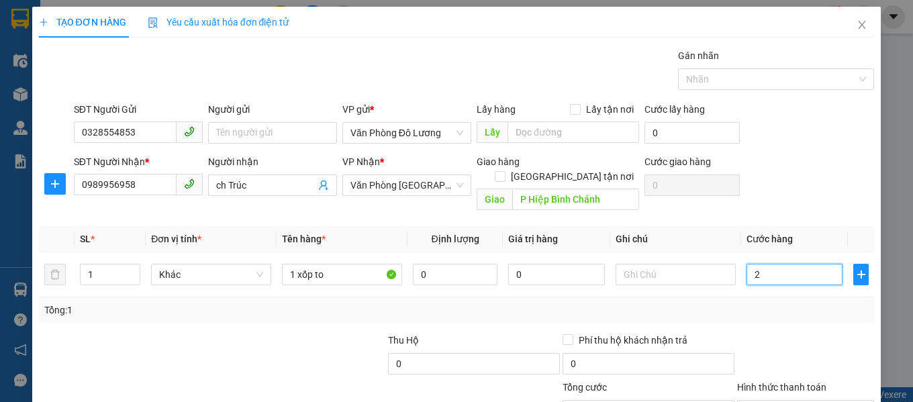
type input "20"
type input "200"
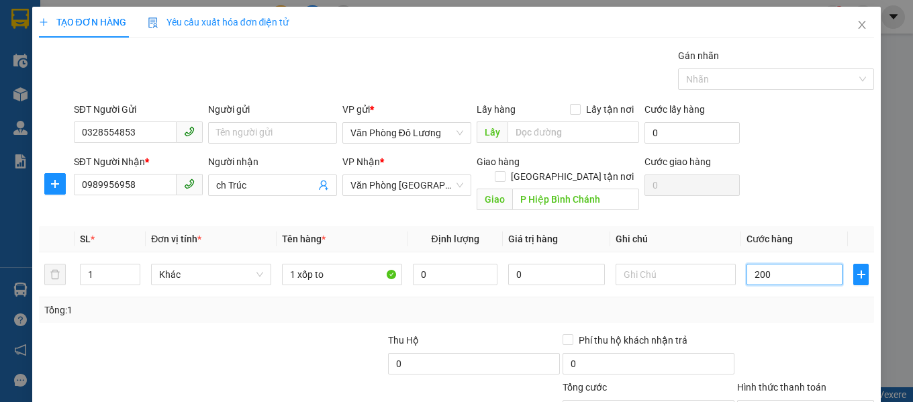
type input "200"
type input "2.000"
type input "20.000"
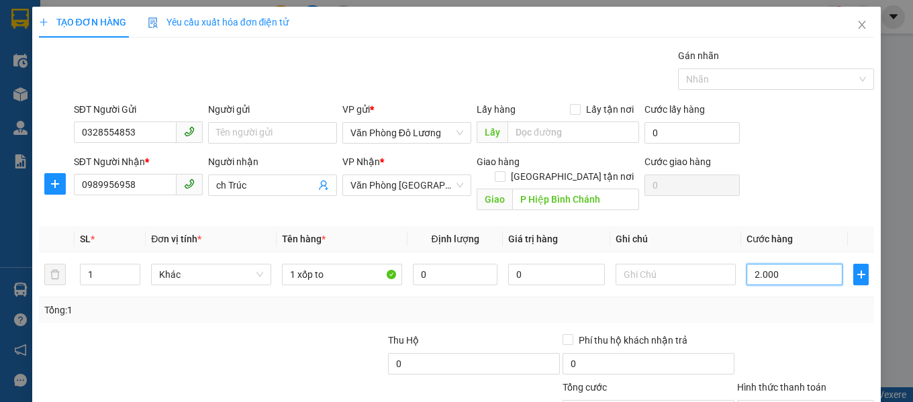
type input "20.000"
type input "200.000"
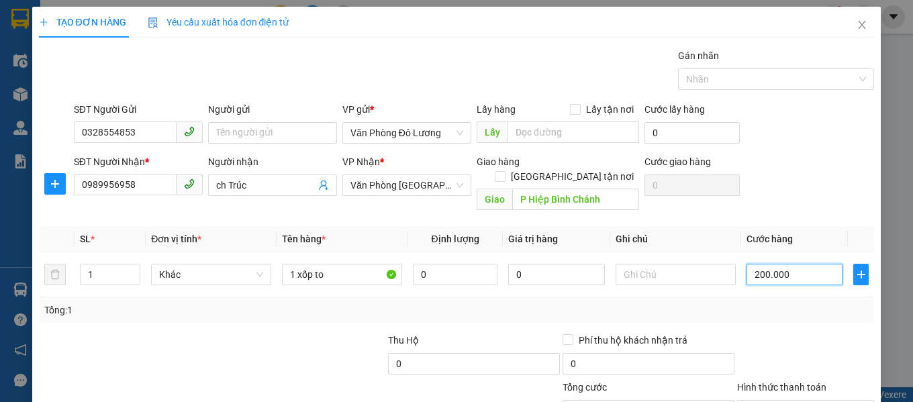
type input "200.000"
drag, startPoint x: 807, startPoint y: 59, endPoint x: 792, endPoint y: 30, distance: 32.4
click at [792, 48] on div "Transit Pickup Surcharge Ids Transit Deliver Surcharge Ids Transit Deliver Surc…" at bounding box center [457, 250] width 836 height 405
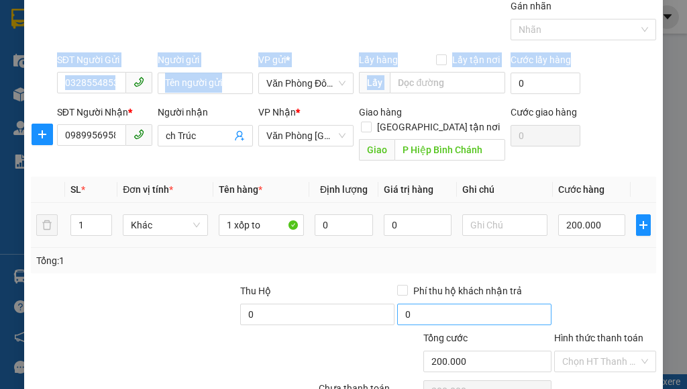
scroll to position [77, 0]
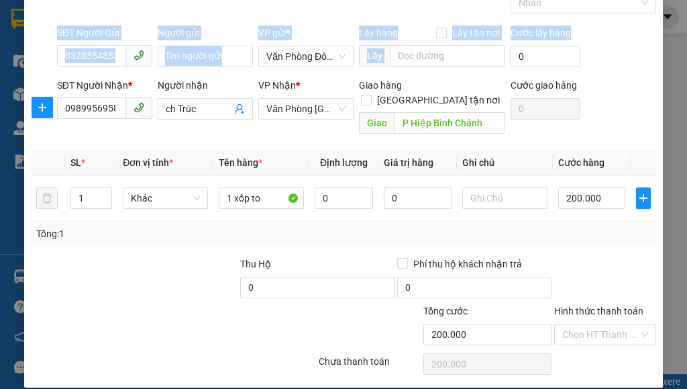
drag, startPoint x: 631, startPoint y: 322, endPoint x: 671, endPoint y: 219, distance: 110.9
click at [668, 219] on div "TẠO ĐƠN HÀNG Yêu cầu xuất hóa đơn điện tử Transit Pickup Surcharge Ids Transit …" at bounding box center [343, 194] width 687 height 389
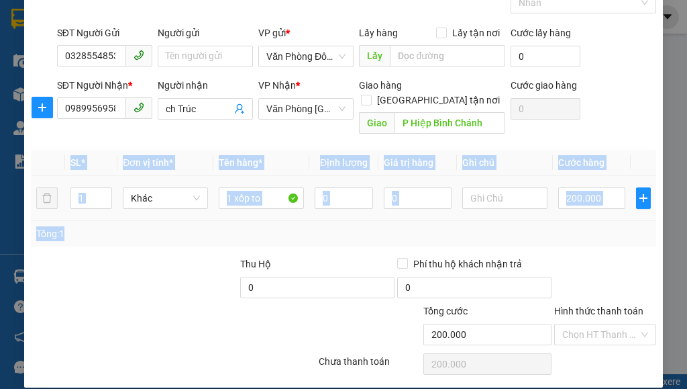
drag, startPoint x: 631, startPoint y: 224, endPoint x: 634, endPoint y: 203, distance: 21.6
click at [634, 203] on div "SL * Đơn vị tính * Tên hàng * Định lượng Giá trị hàng Ghi chú Cước hàng 1 Khác …" at bounding box center [344, 198] width 626 height 97
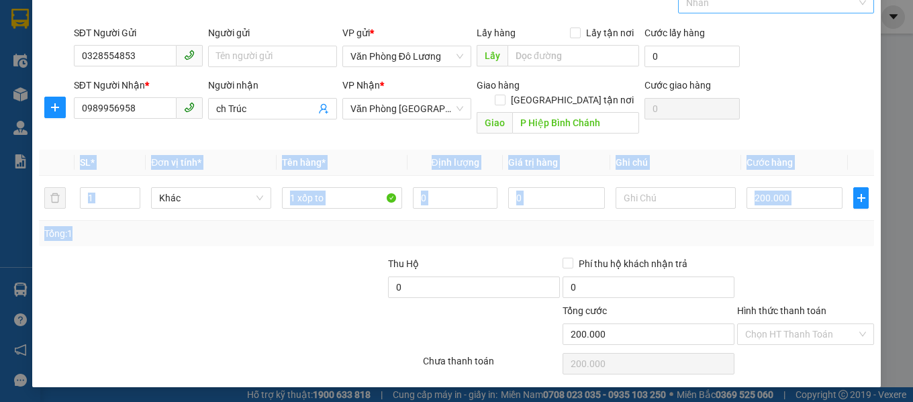
scroll to position [63, 0]
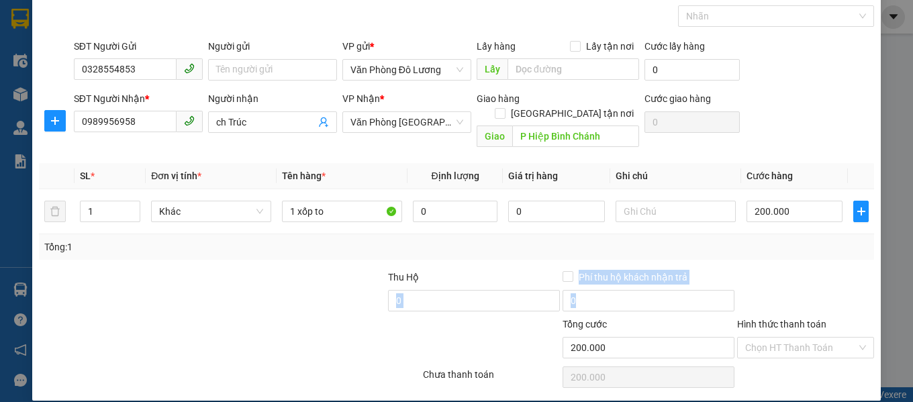
drag, startPoint x: 410, startPoint y: 315, endPoint x: 498, endPoint y: 319, distance: 88.0
click at [416, 251] on div "Transit Pickup Surcharge Ids Transit Deliver Surcharge Ids Transit Deliver Surc…" at bounding box center [457, 187] width 836 height 405
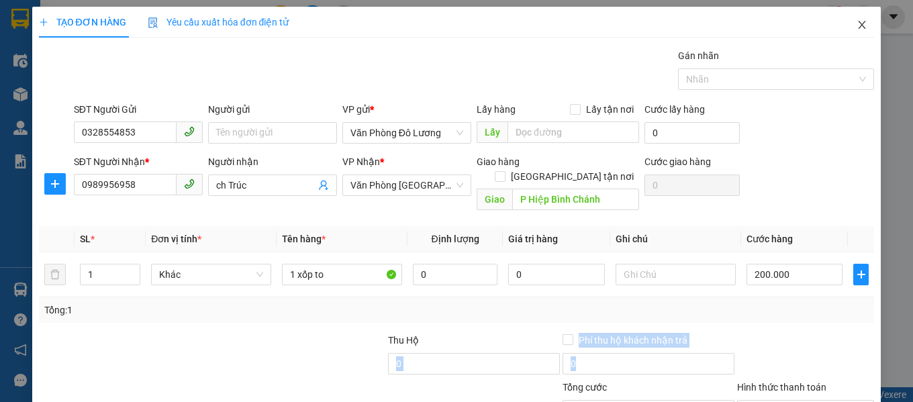
click at [858, 26] on icon "close" at bounding box center [861, 25] width 7 height 8
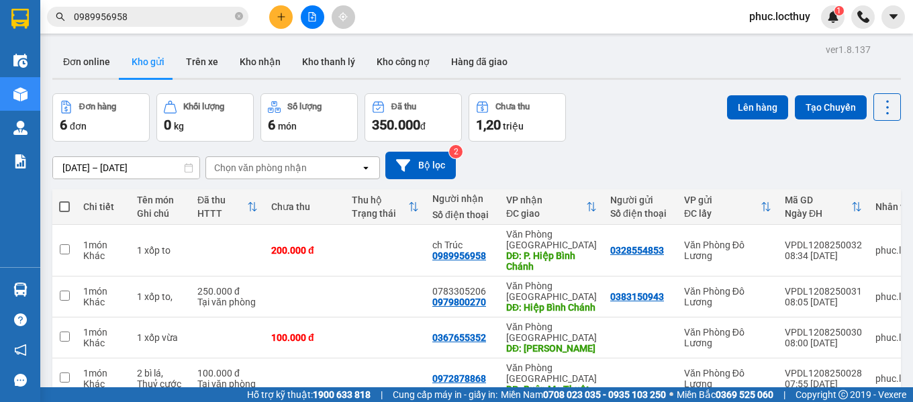
click at [65, 207] on span at bounding box center [64, 206] width 11 height 11
click at [64, 200] on input "checkbox" at bounding box center [64, 200] width 0 height 0
checkbox input "true"
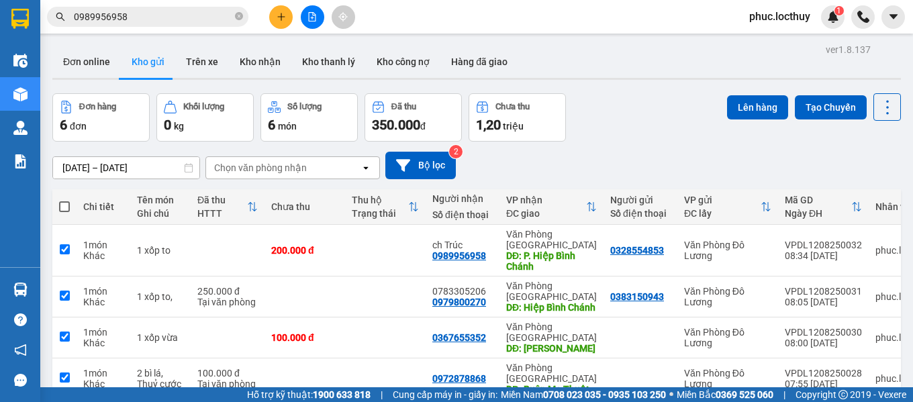
checkbox input "true"
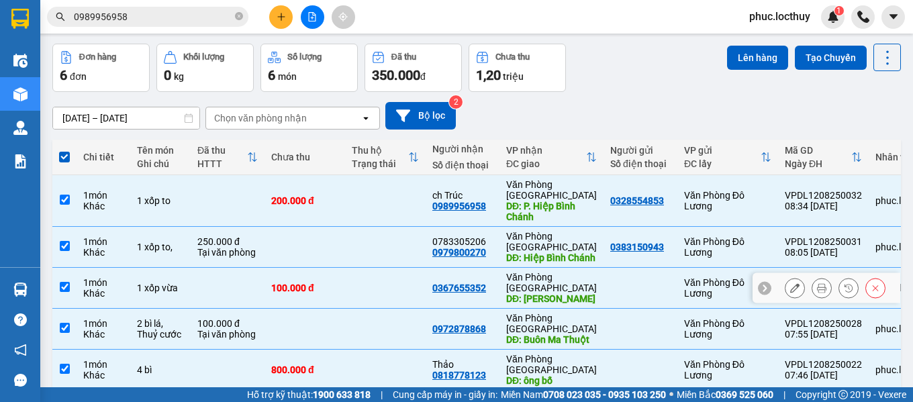
scroll to position [111, 0]
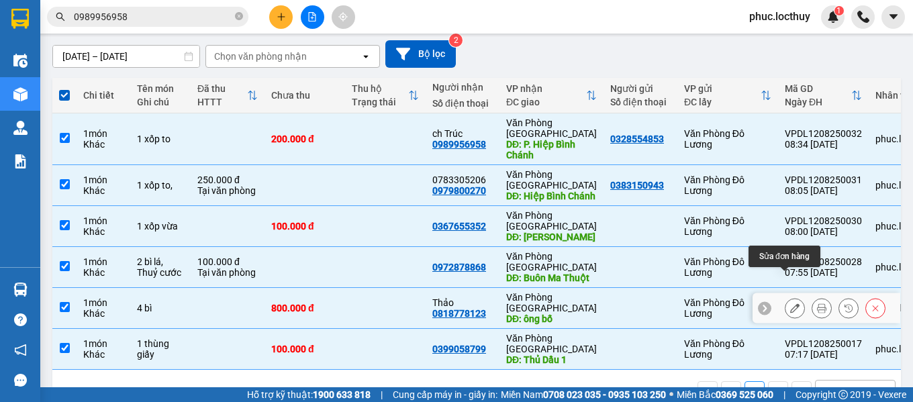
click at [790, 303] on icon at bounding box center [794, 307] width 9 height 9
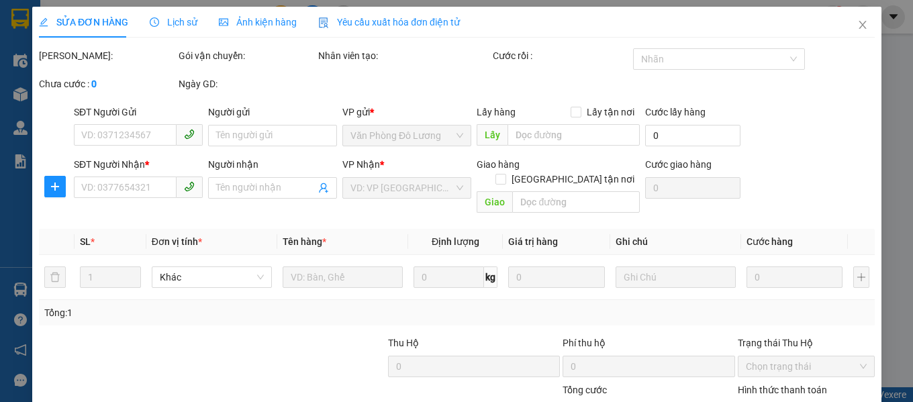
type input "0818778123"
type input "Thảo"
type input "ông bố"
type input "800.000"
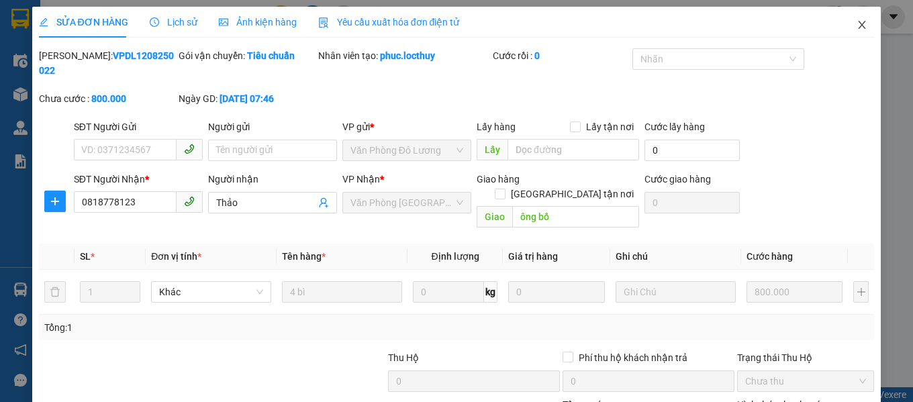
click at [856, 26] on icon "close" at bounding box center [861, 24] width 11 height 11
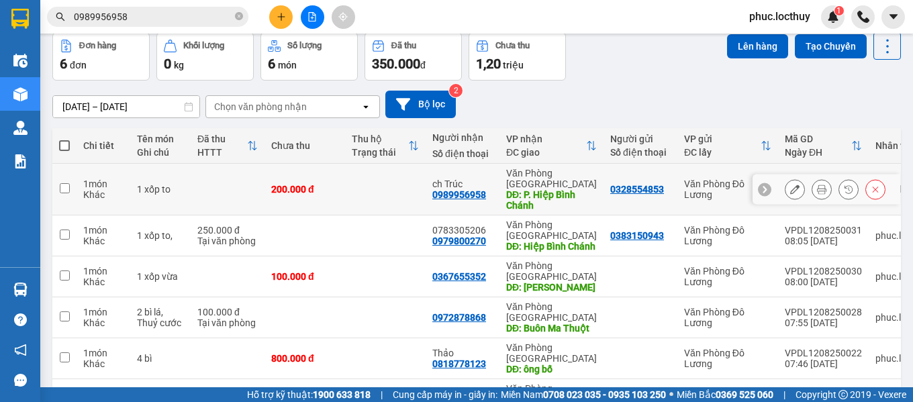
scroll to position [111, 0]
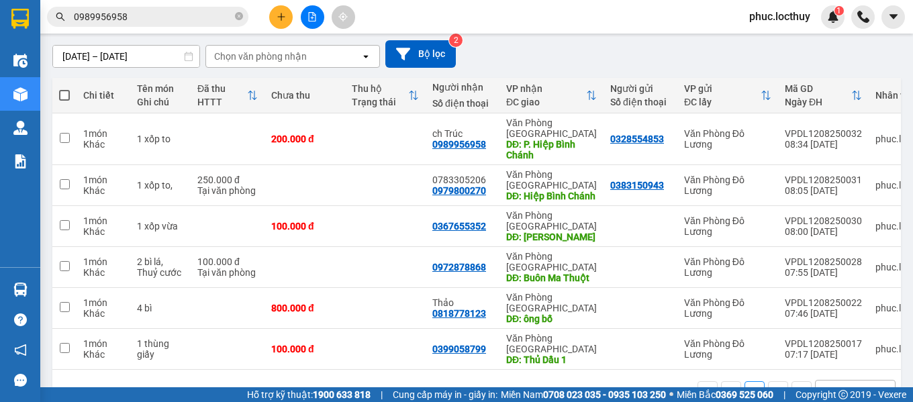
click at [63, 95] on span at bounding box center [64, 95] width 11 height 11
click at [64, 89] on input "checkbox" at bounding box center [64, 89] width 0 height 0
checkbox input "true"
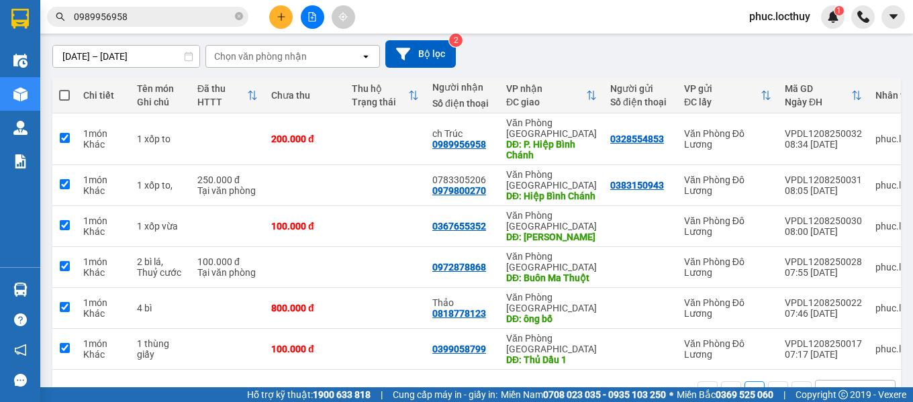
checkbox input "true"
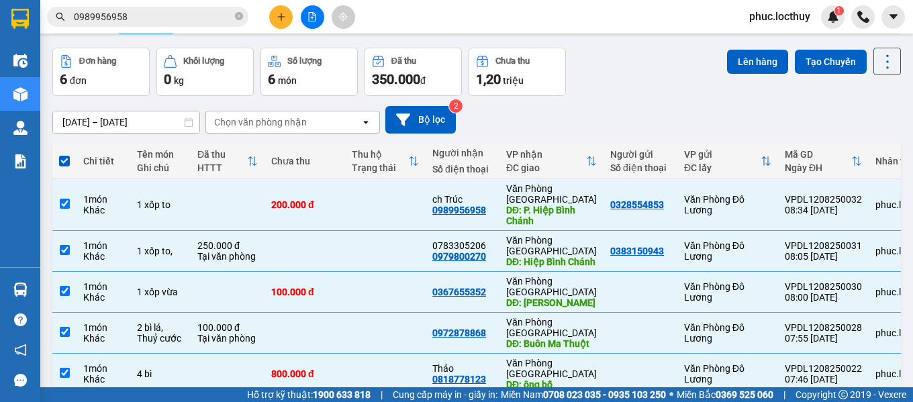
scroll to position [0, 0]
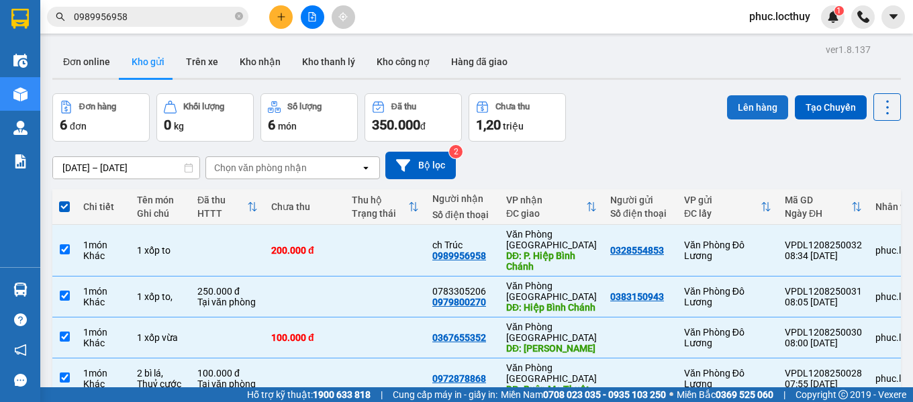
click at [752, 107] on button "Lên hàng" at bounding box center [757, 107] width 61 height 24
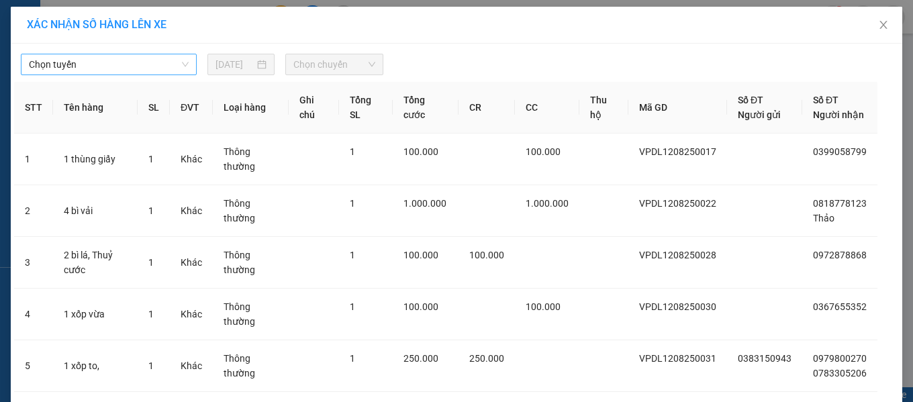
click at [108, 69] on span "Chọn tuyến" at bounding box center [109, 64] width 160 height 20
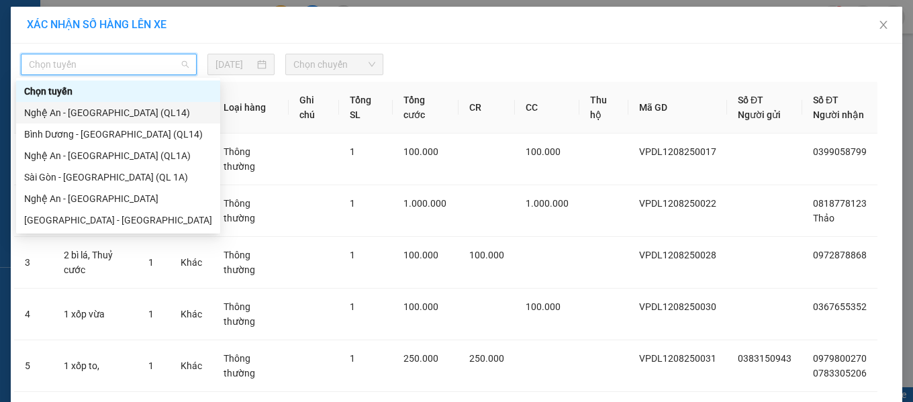
click at [108, 113] on div "Nghệ An - [GEOGRAPHIC_DATA] (QL14)" at bounding box center [118, 112] width 188 height 15
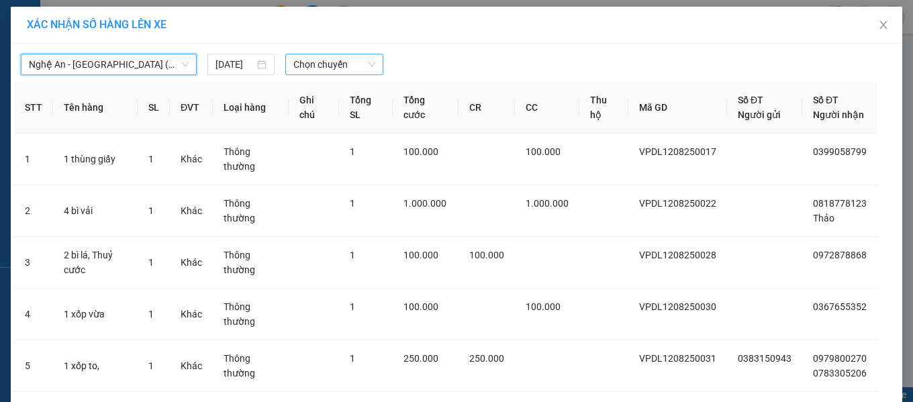
click at [295, 64] on span "Chọn chuyến" at bounding box center [334, 64] width 82 height 20
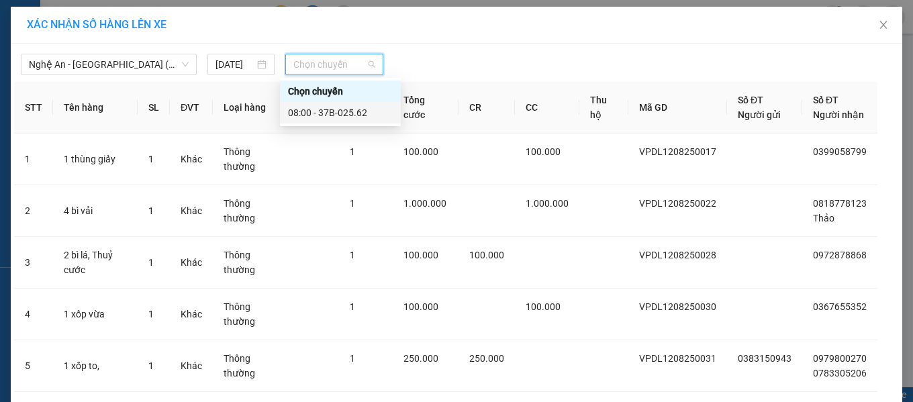
click at [332, 113] on div "08:00 - 37B-025.62" at bounding box center [340, 112] width 105 height 15
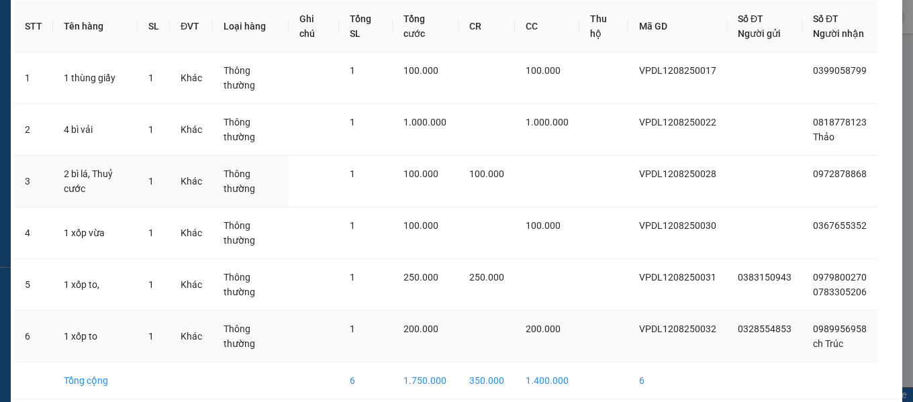
scroll to position [148, 0]
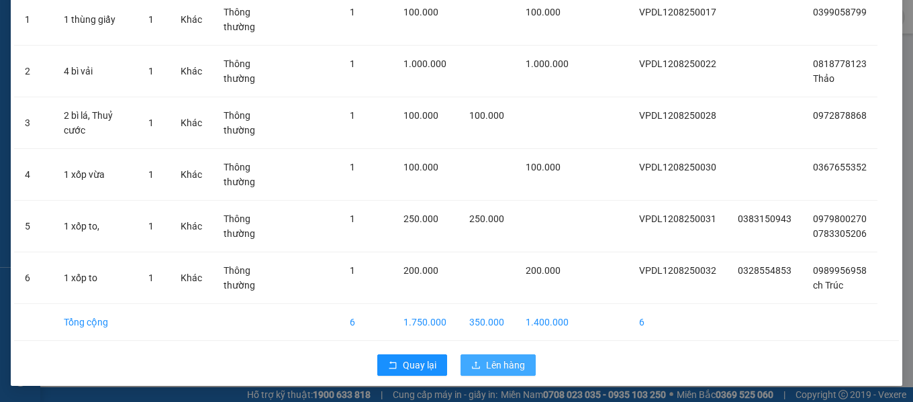
click at [506, 364] on span "Lên hàng" at bounding box center [505, 365] width 39 height 15
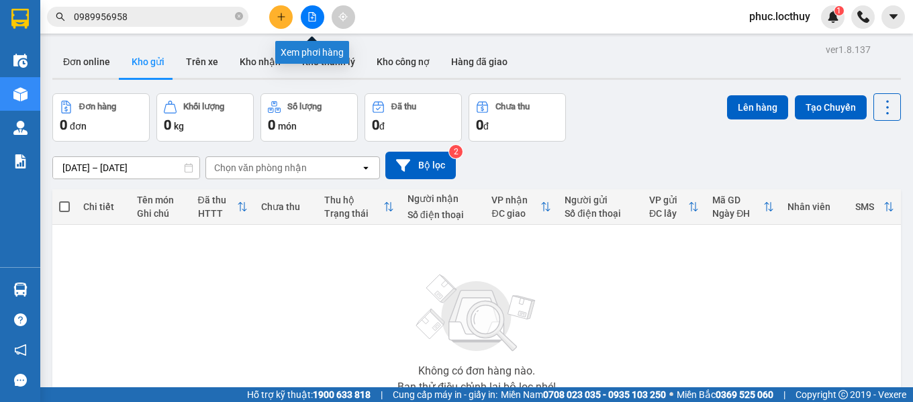
click at [317, 18] on button at bounding box center [312, 16] width 23 height 23
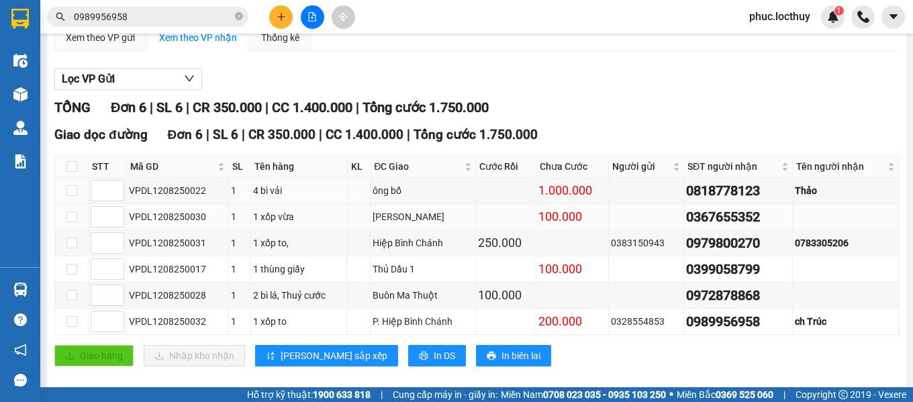
scroll to position [134, 0]
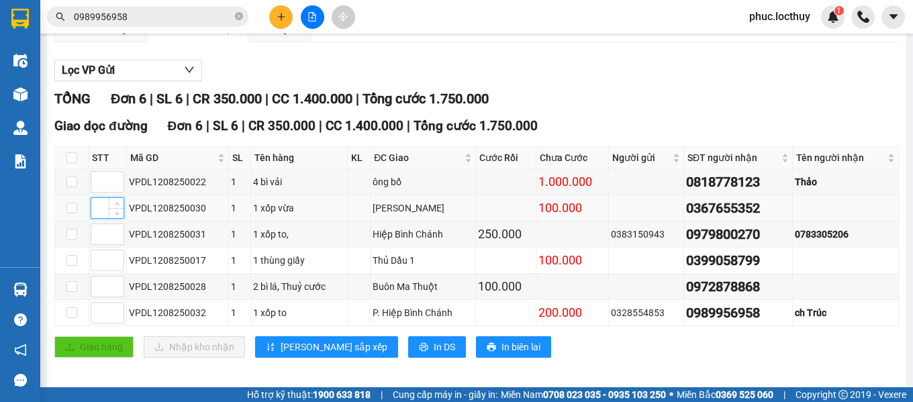
click at [103, 218] on input at bounding box center [107, 208] width 32 height 20
type input "1"
click at [101, 297] on input at bounding box center [107, 287] width 32 height 20
type input "1"
drag, startPoint x: 105, startPoint y: 221, endPoint x: 95, endPoint y: 221, distance: 9.4
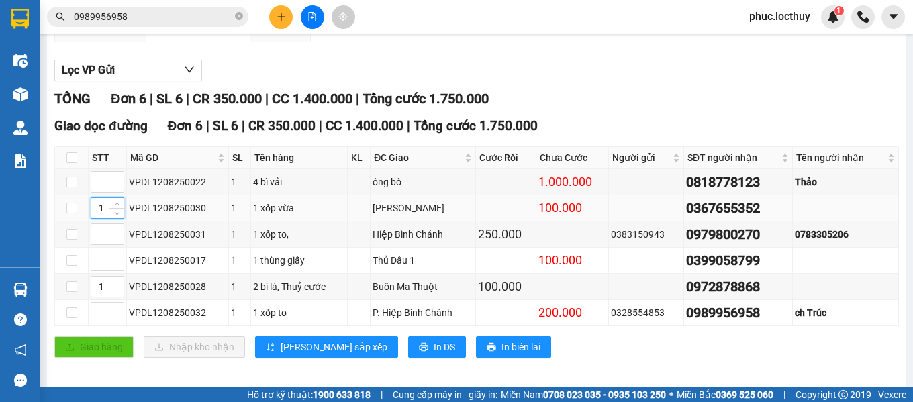
click at [95, 218] on input "1" at bounding box center [107, 208] width 32 height 20
type input "2"
click at [315, 354] on span "Lưu sắp xếp" at bounding box center [334, 347] width 107 height 15
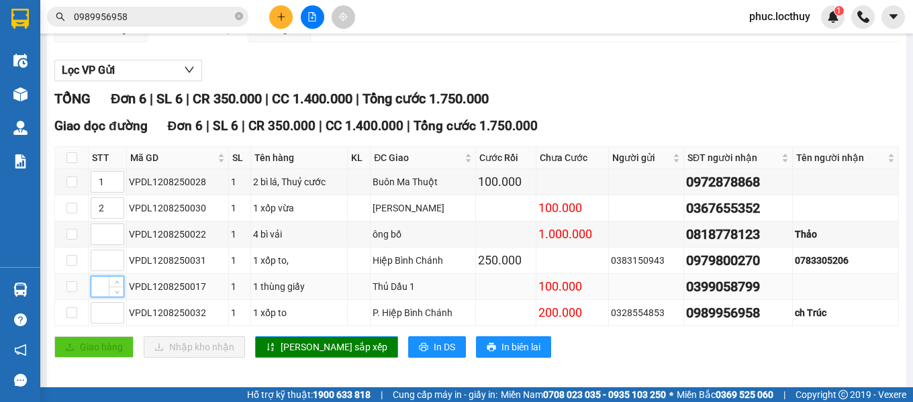
click at [103, 297] on input at bounding box center [107, 287] width 32 height 20
type input "3"
click at [278, 358] on button "Lưu sắp xếp" at bounding box center [326, 346] width 143 height 21
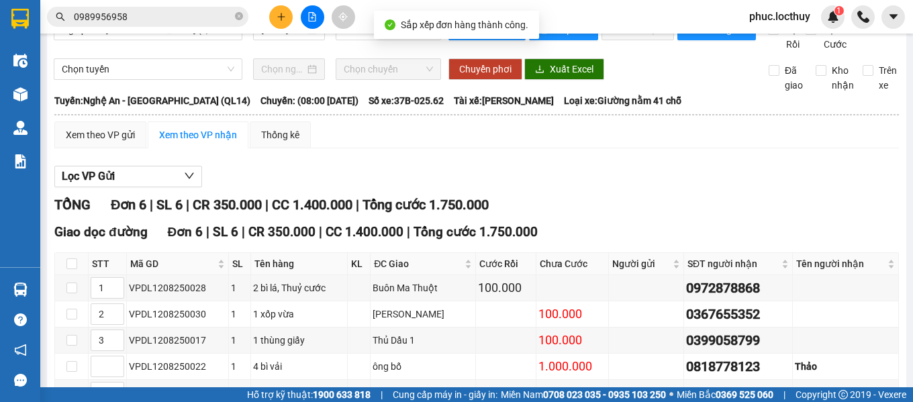
scroll to position [0, 0]
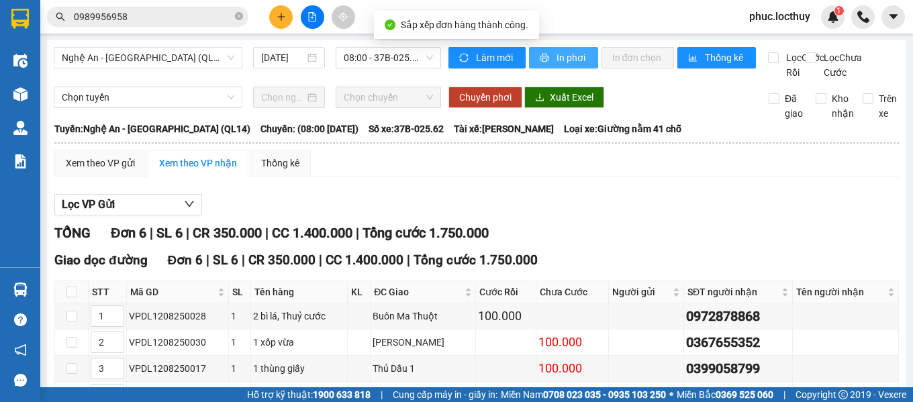
click at [556, 55] on span "In phơi" at bounding box center [571, 57] width 31 height 15
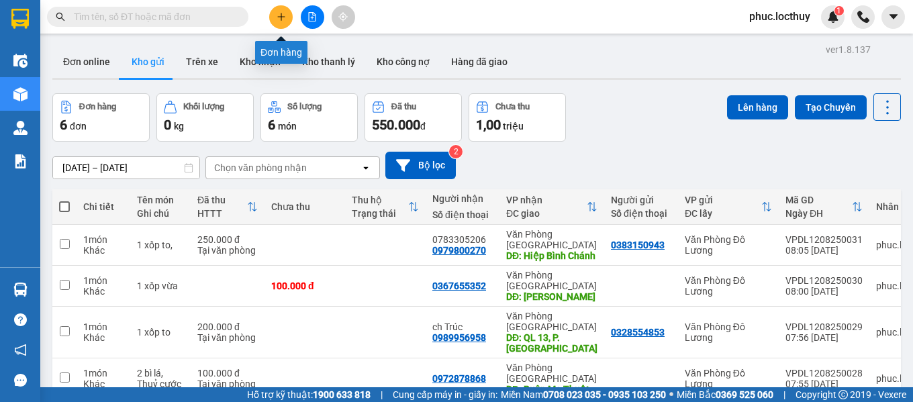
click at [281, 15] on icon "plus" at bounding box center [281, 16] width 9 height 9
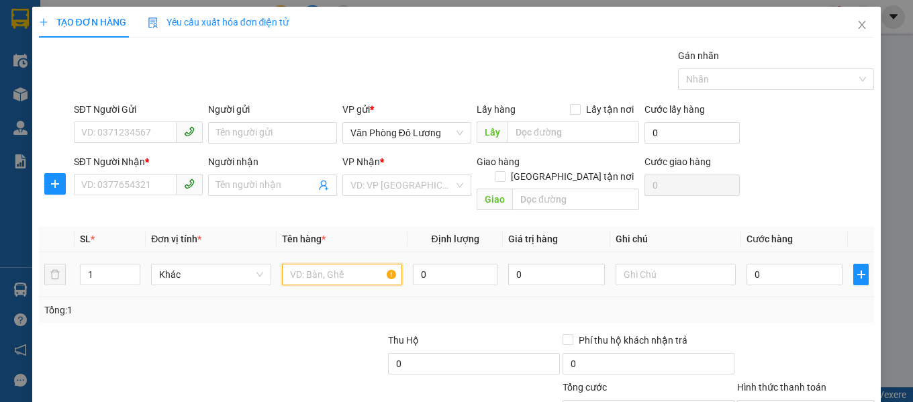
click at [342, 264] on input "text" at bounding box center [342, 274] width 120 height 21
click at [146, 179] on input "SĐT Người Nhận *" at bounding box center [125, 184] width 103 height 21
paste input "0989956958"
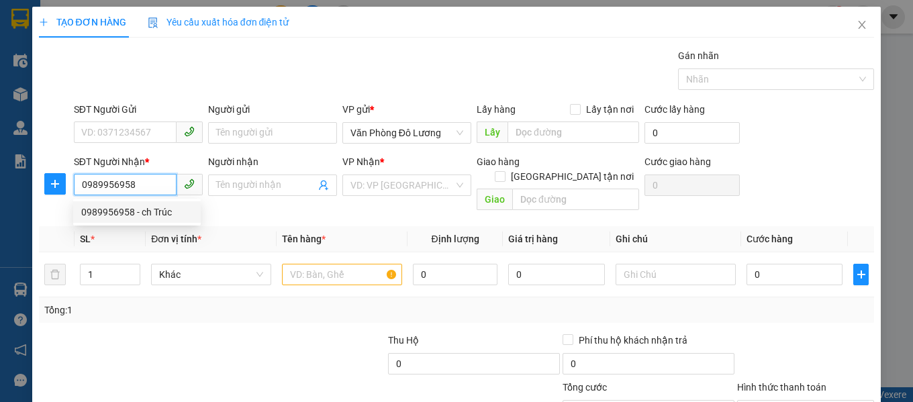
type input "0989956958"
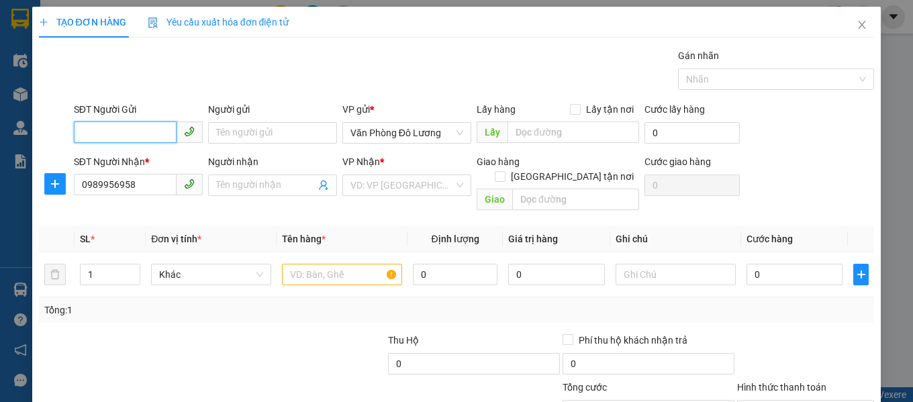
click at [128, 132] on input "SĐT Người Gửi" at bounding box center [125, 131] width 103 height 21
paste input "0328554853"
type input "0328554853"
click at [148, 185] on input "0989956958" at bounding box center [125, 184] width 103 height 21
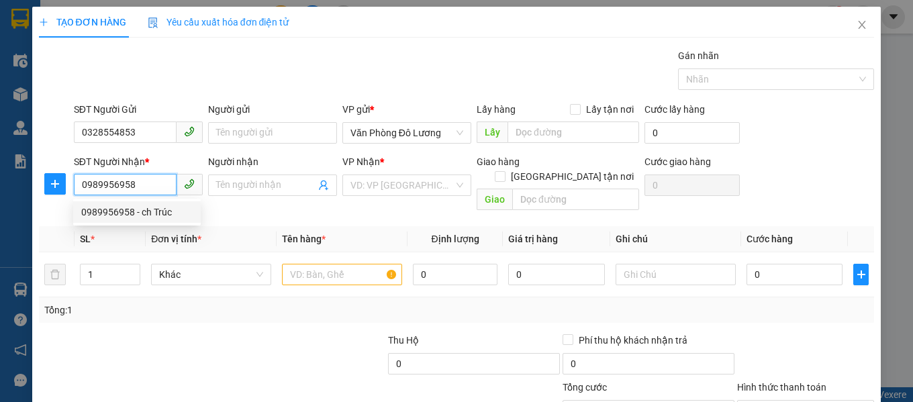
click at [158, 215] on div "0989956958 - ch Trúc" at bounding box center [136, 212] width 111 height 15
type input "ch Trúc"
type input "QL 13, P. [GEOGRAPHIC_DATA]"
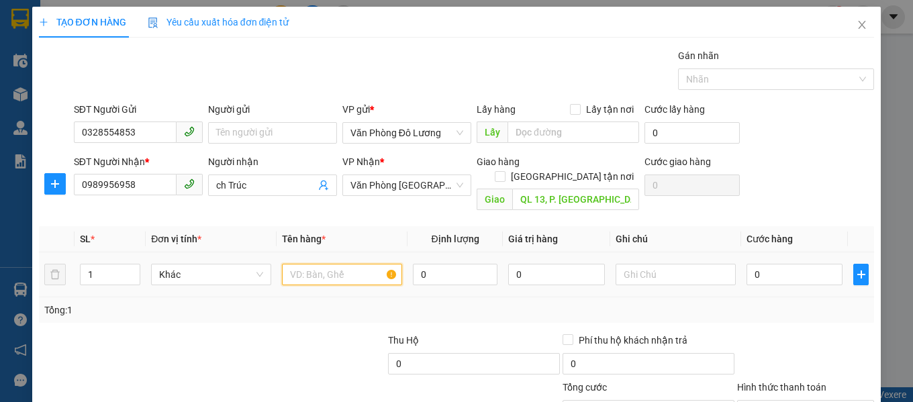
click at [330, 264] on input "text" at bounding box center [342, 274] width 120 height 21
type input "1 xốp to"
click at [777, 264] on input "0" at bounding box center [794, 274] width 97 height 21
type input "2"
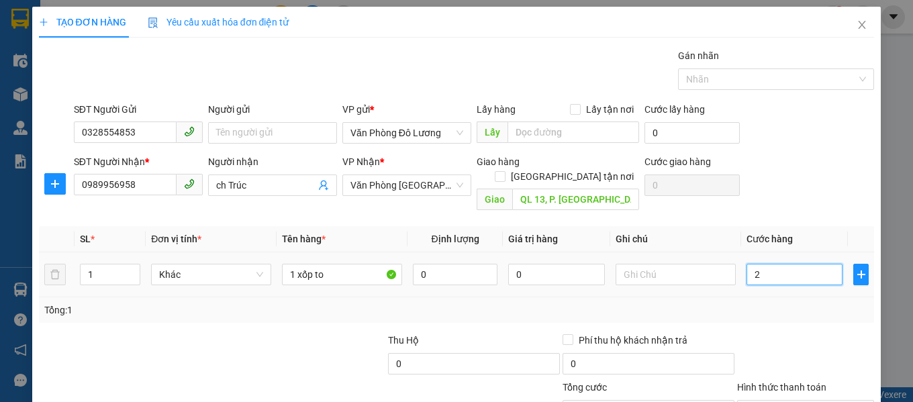
type input "2"
type input "20"
type input "200"
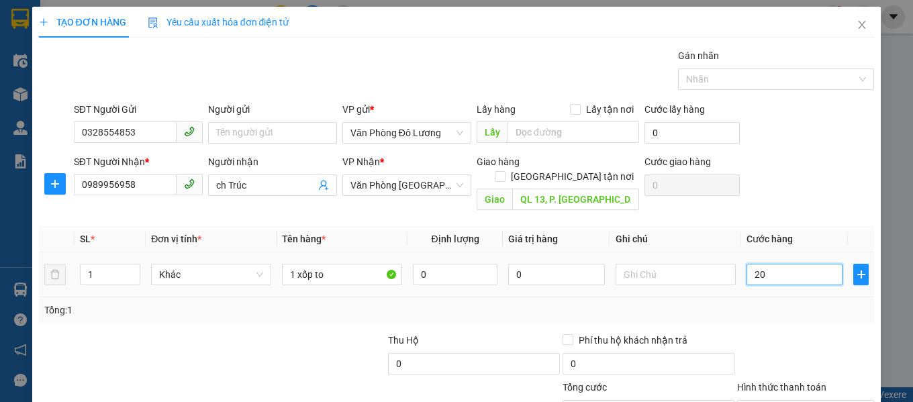
type input "200"
type input "2.000"
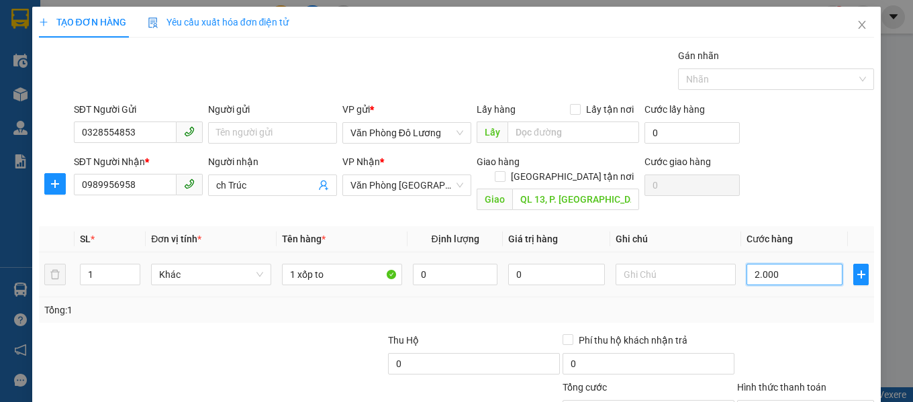
type input "20.000"
type input "200.000"
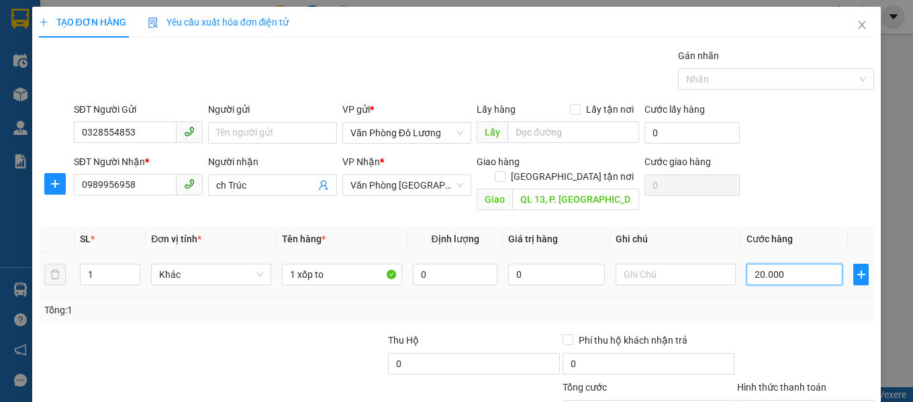
type input "200.000"
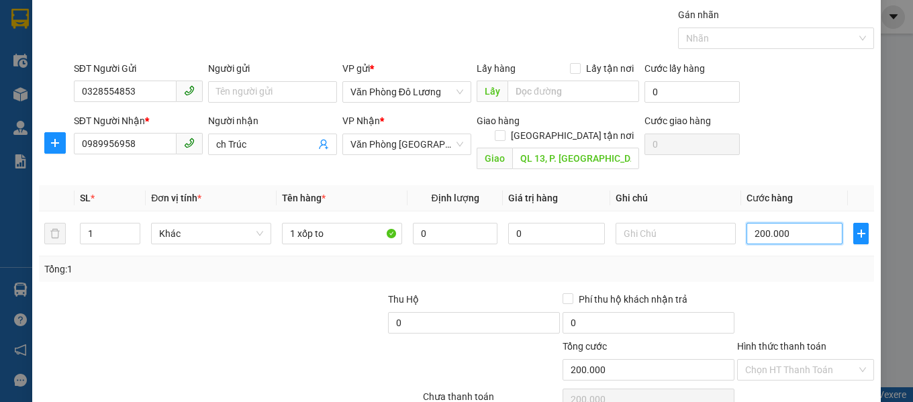
scroll to position [63, 0]
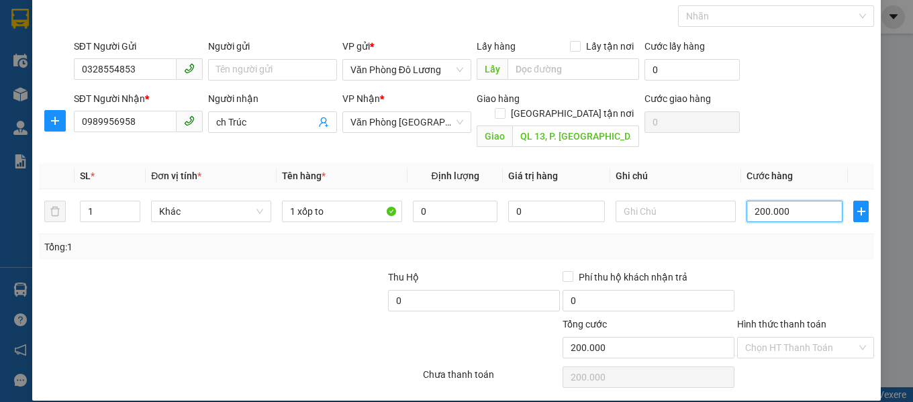
type input "200.000"
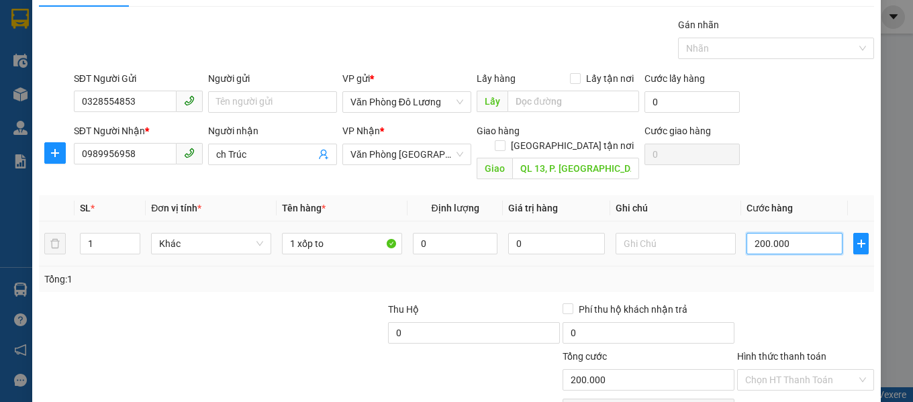
scroll to position [0, 0]
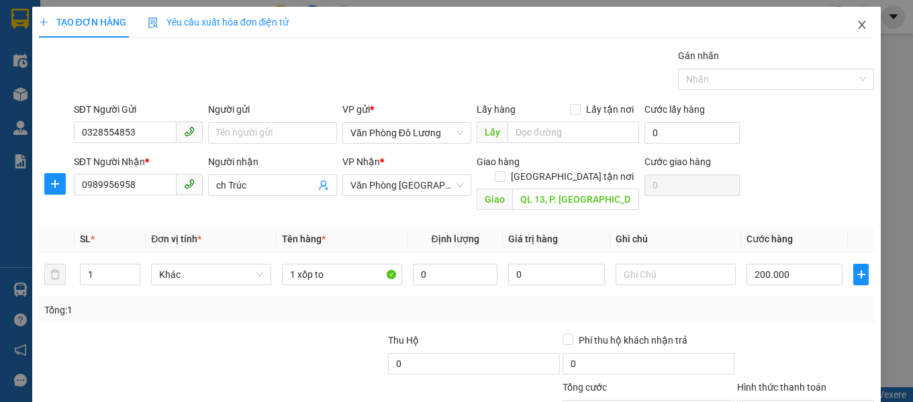
click at [858, 26] on icon "close" at bounding box center [861, 25] width 7 height 8
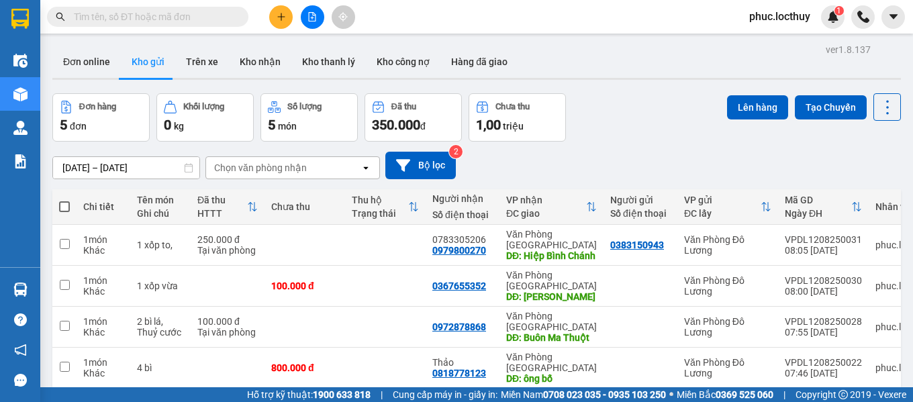
click at [306, 17] on button at bounding box center [312, 16] width 23 height 23
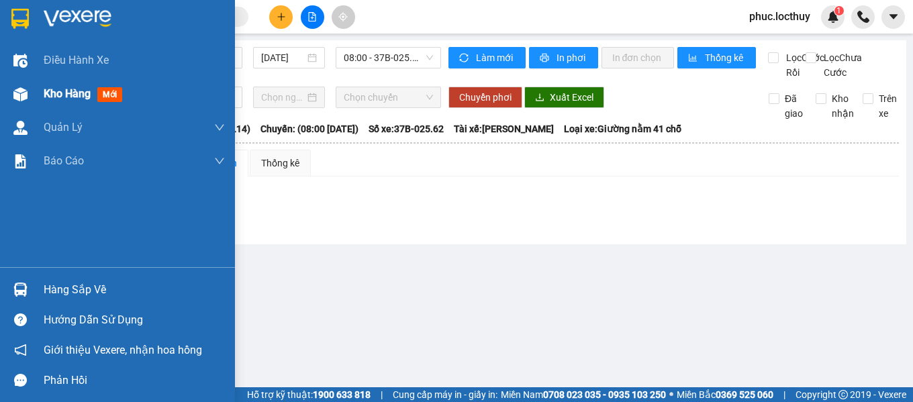
click at [19, 98] on img at bounding box center [20, 94] width 14 height 14
